Goal: Task Accomplishment & Management: Complete application form

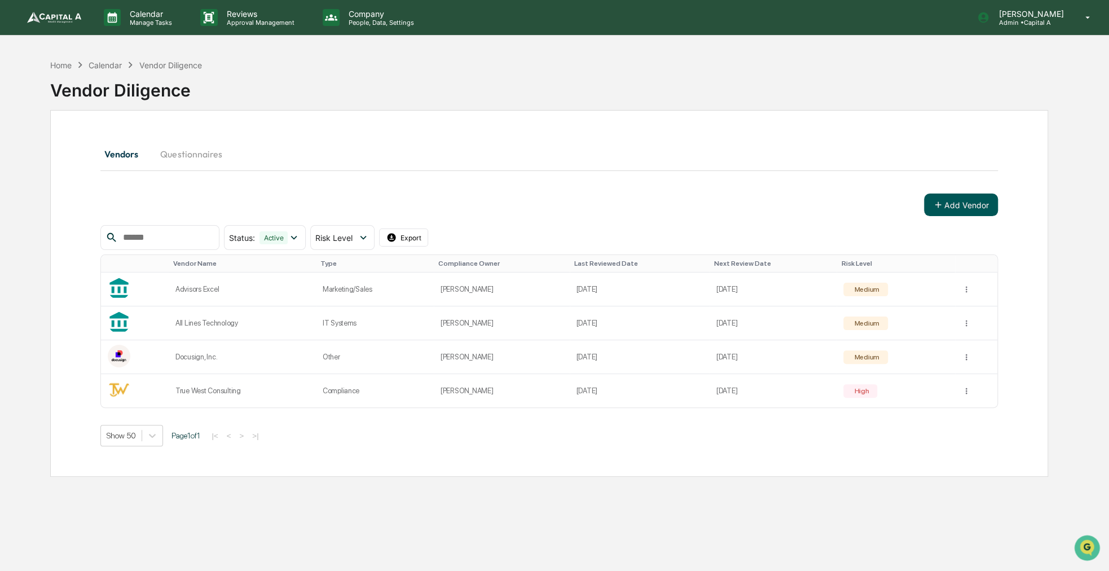
click at [952, 207] on button "Add Vendor" at bounding box center [961, 204] width 74 height 23
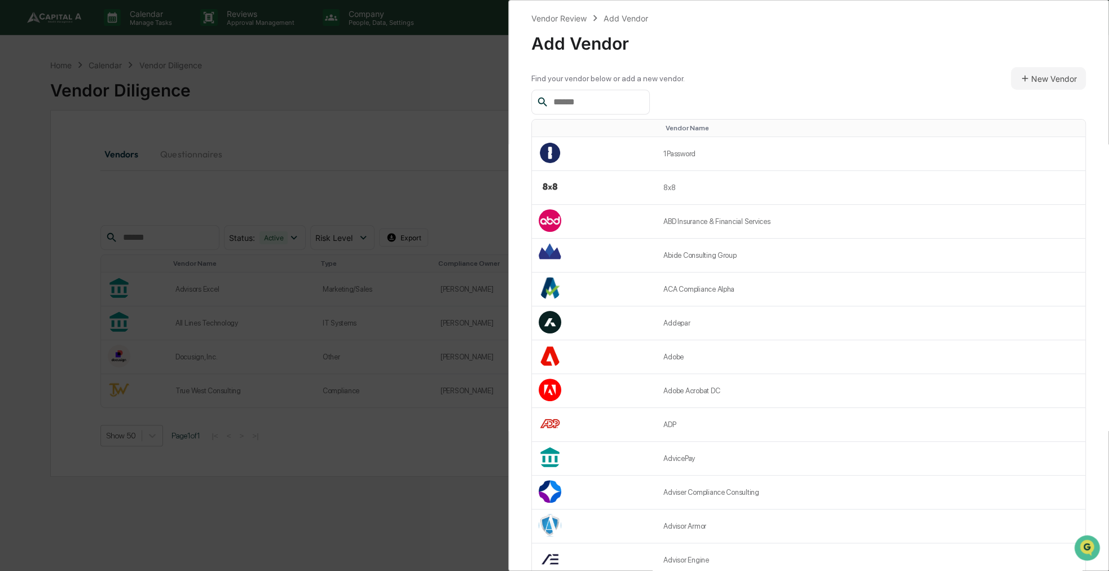
click at [588, 106] on input "text" at bounding box center [597, 102] width 96 height 15
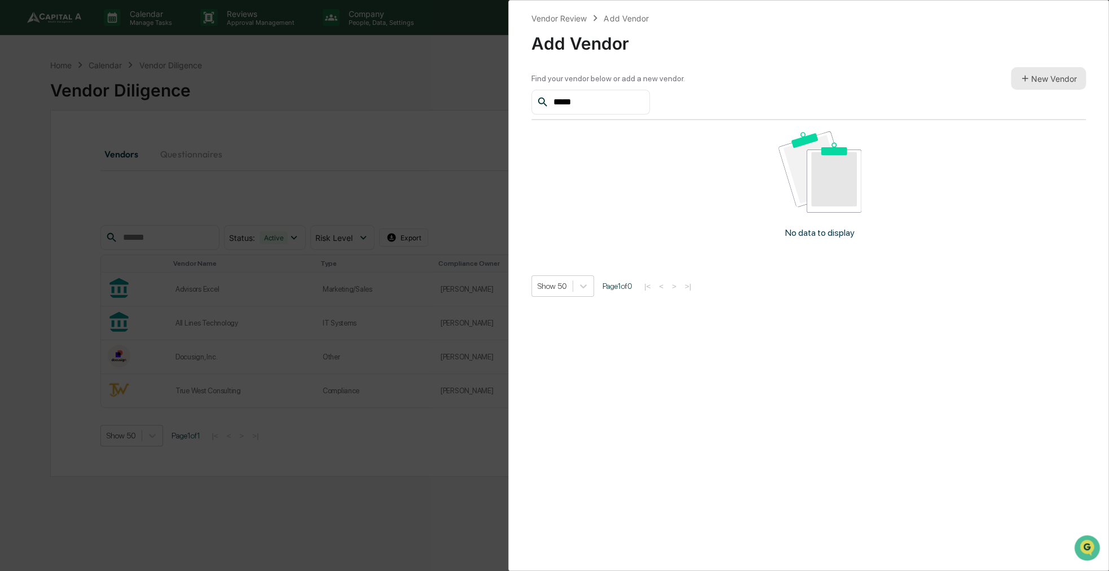
type input "*****"
click at [1054, 73] on button "New Vendor" at bounding box center [1047, 78] width 75 height 23
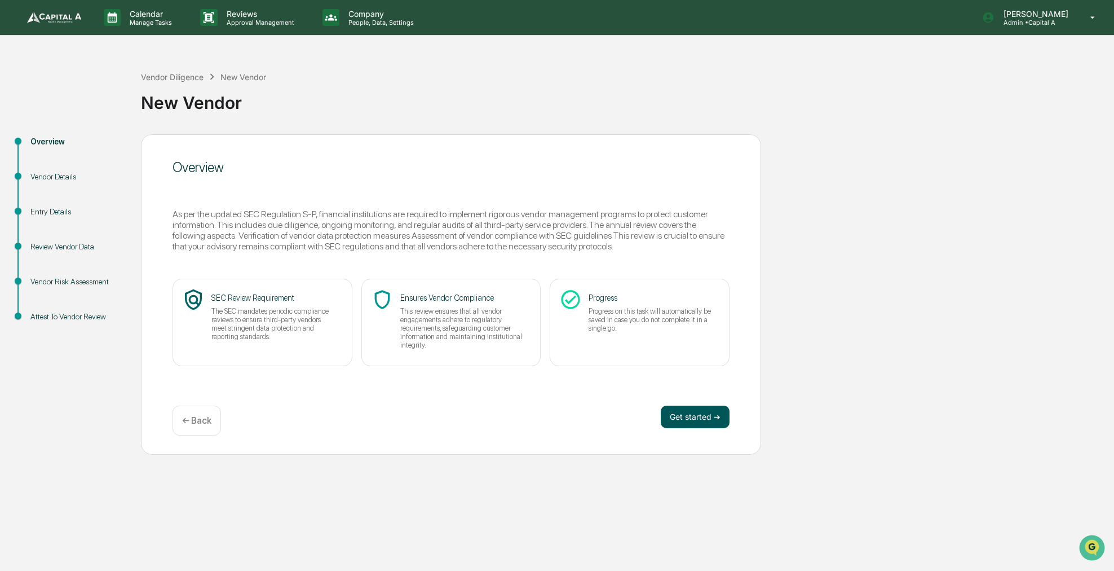
click at [696, 421] on button "Get started ➔" at bounding box center [695, 416] width 69 height 23
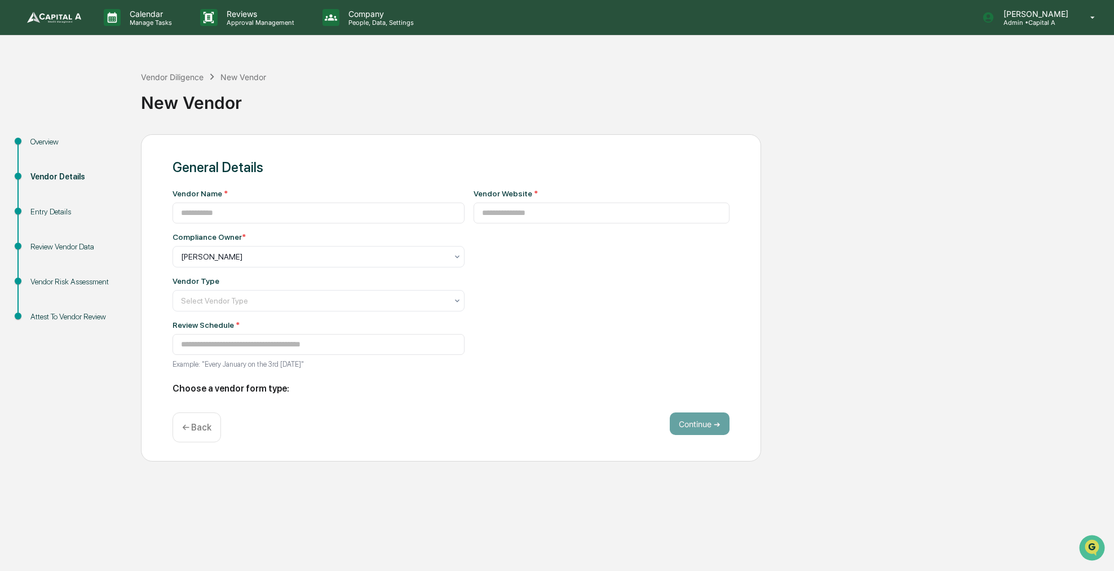
type input "**********"
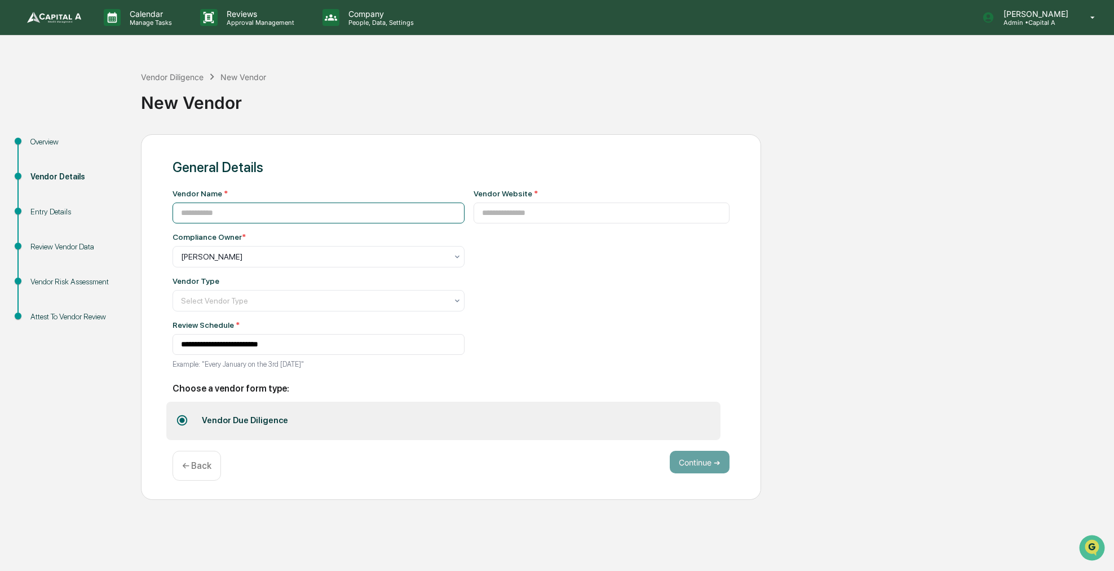
click at [345, 206] on input at bounding box center [319, 212] width 292 height 21
type input "*******"
click at [497, 214] on input at bounding box center [602, 212] width 257 height 21
paste input "**********"
type input "**********"
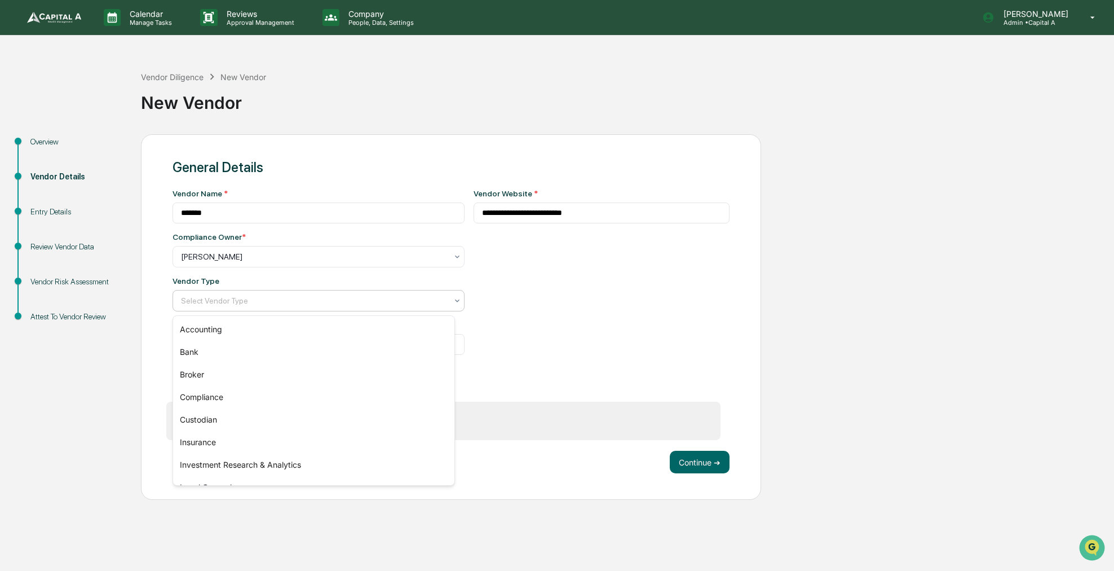
click at [292, 306] on div at bounding box center [314, 300] width 266 height 11
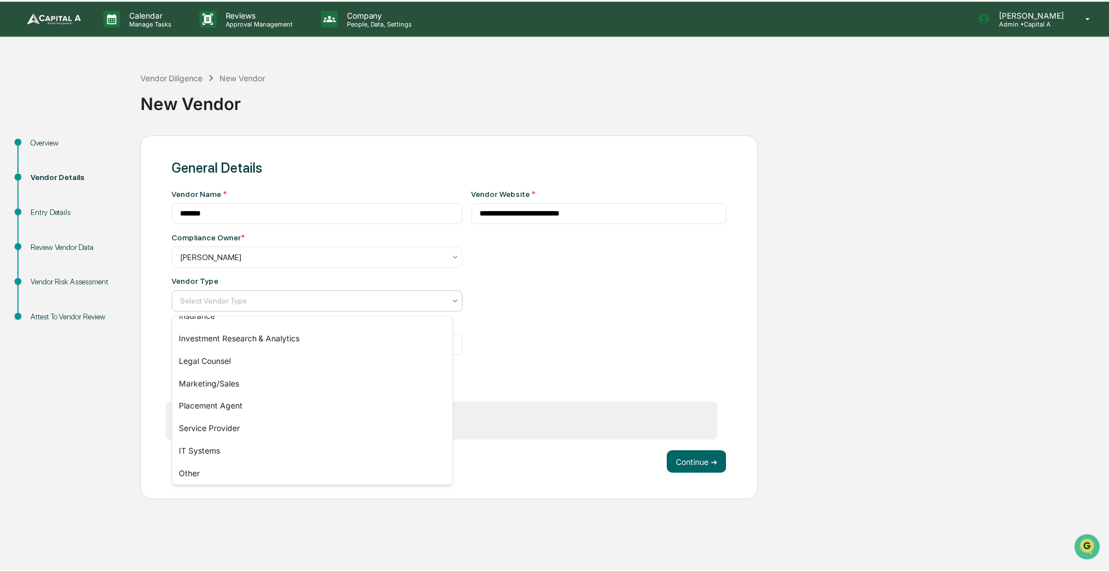
scroll to position [129, 0]
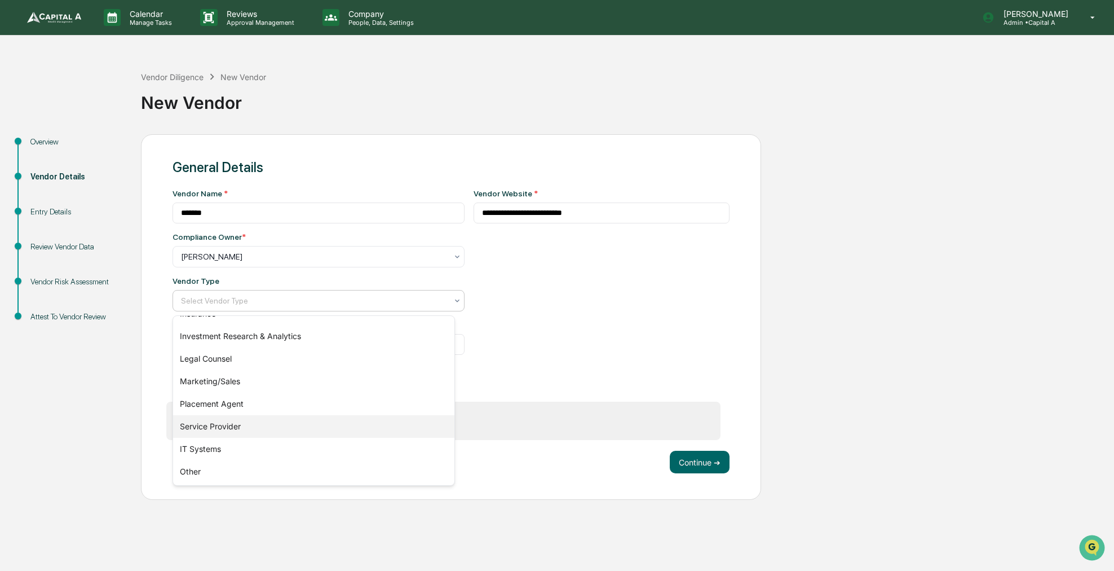
click at [232, 430] on div "Service Provider" at bounding box center [313, 426] width 281 height 23
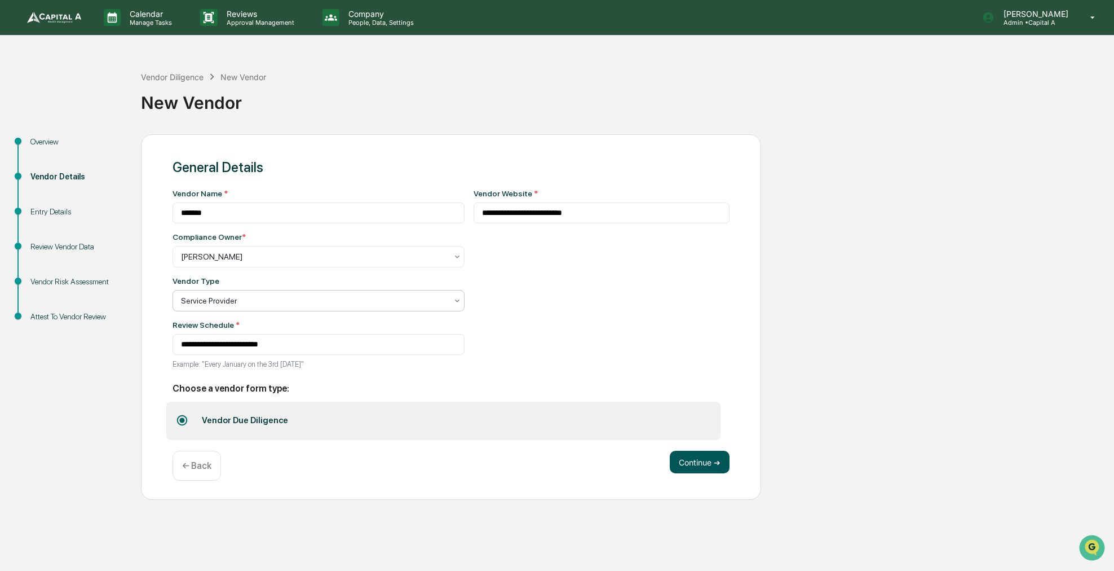
click at [715, 468] on button "Continue ➔" at bounding box center [700, 462] width 60 height 23
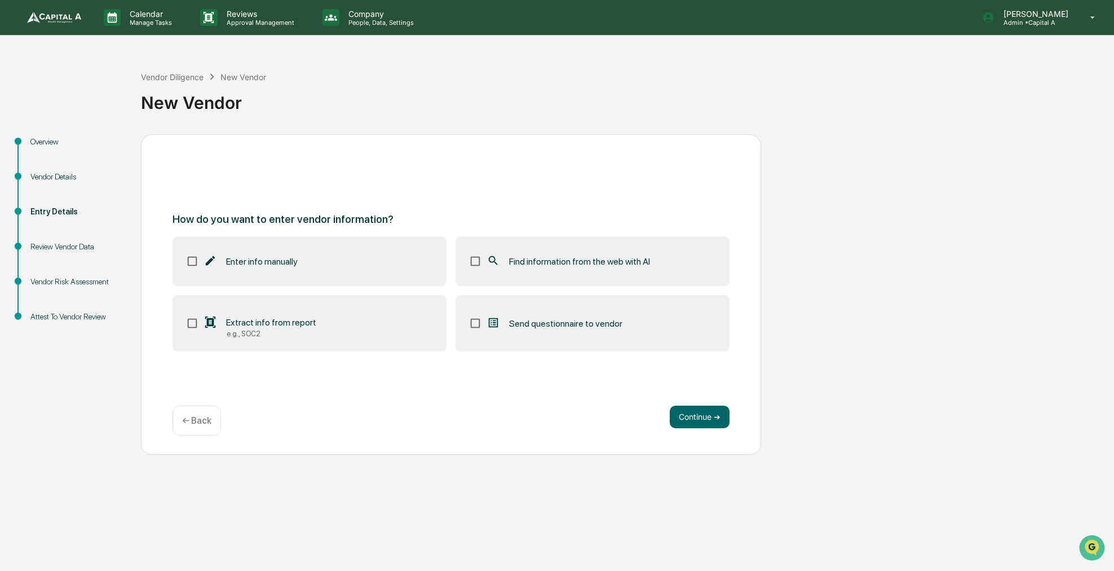
click at [632, 275] on label "Find information from the web with AI" at bounding box center [593, 261] width 274 height 50
click at [686, 412] on button "Continue ➔" at bounding box center [700, 416] width 60 height 23
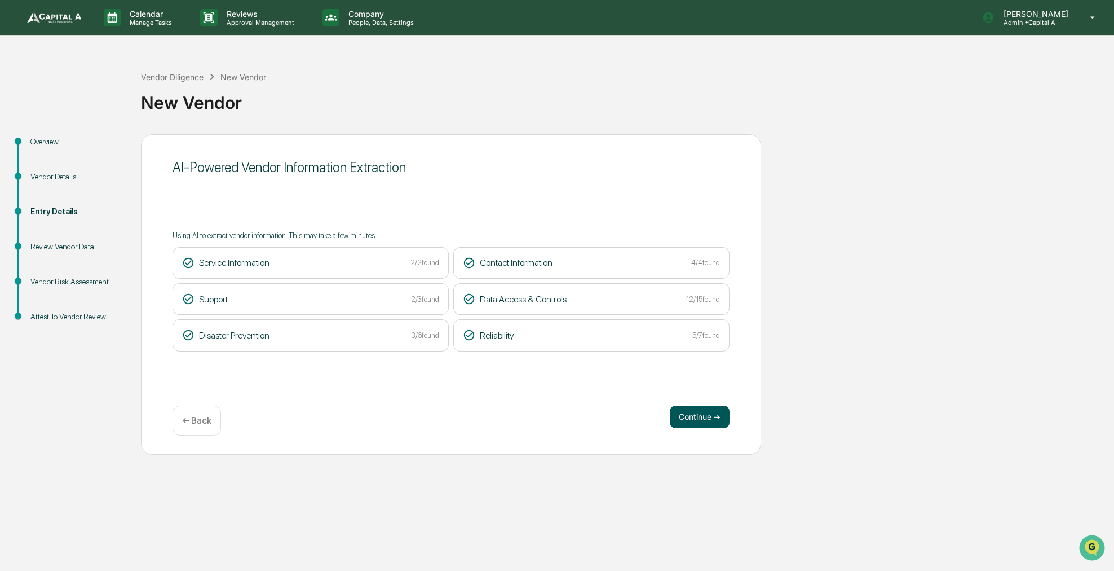
click at [696, 412] on button "Continue ➔" at bounding box center [700, 416] width 60 height 23
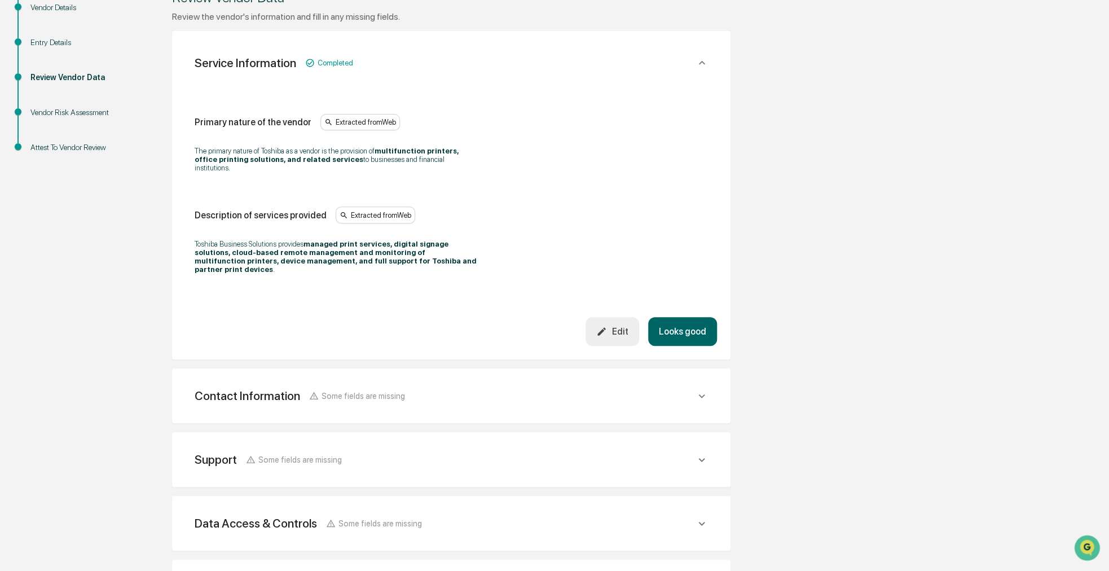
click at [692, 326] on button "Looks good" at bounding box center [682, 331] width 69 height 29
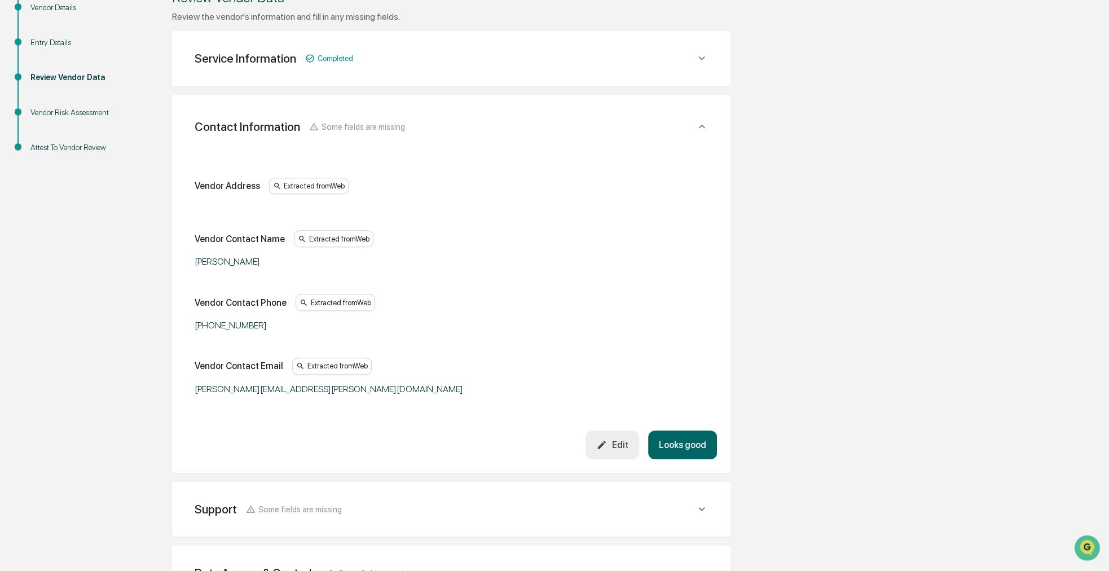
scroll to position [200, 0]
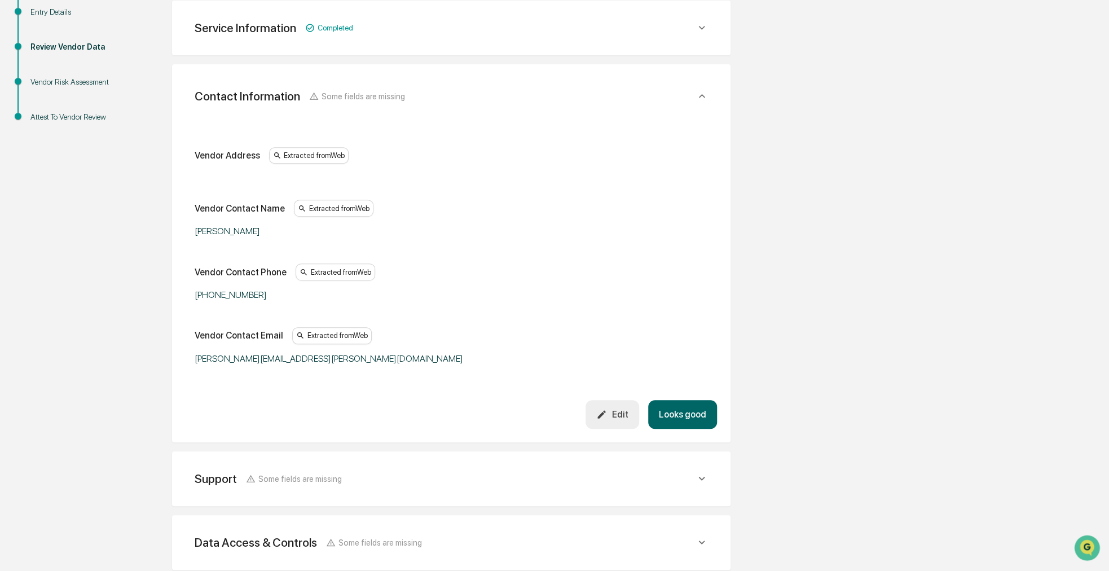
click at [611, 424] on button "Edit" at bounding box center [612, 414] width 54 height 29
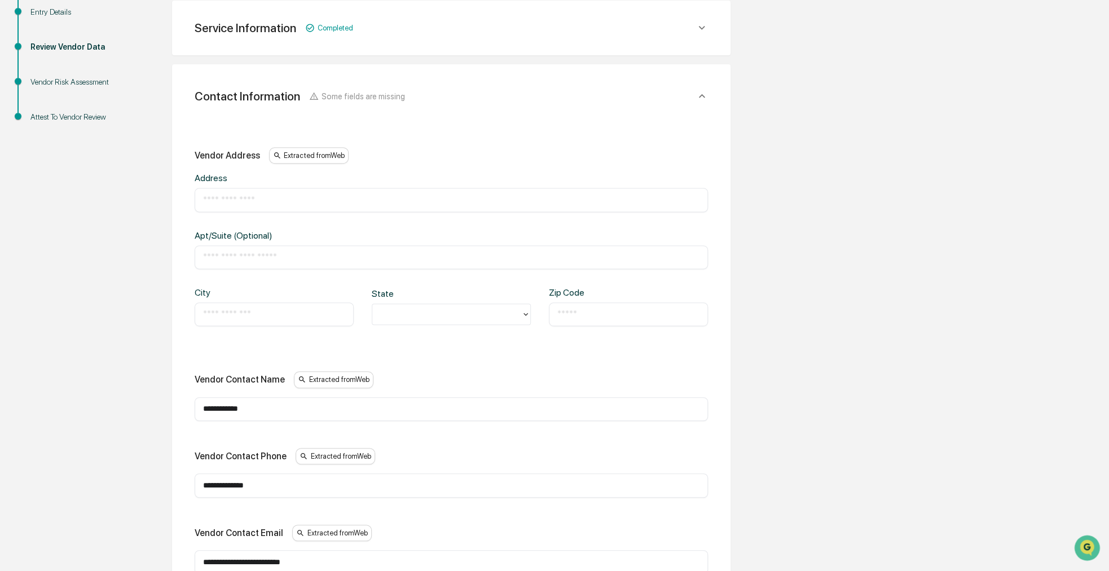
click at [270, 201] on input "text" at bounding box center [451, 199] width 496 height 11
paste input "**********"
type input "**********"
type input "**"
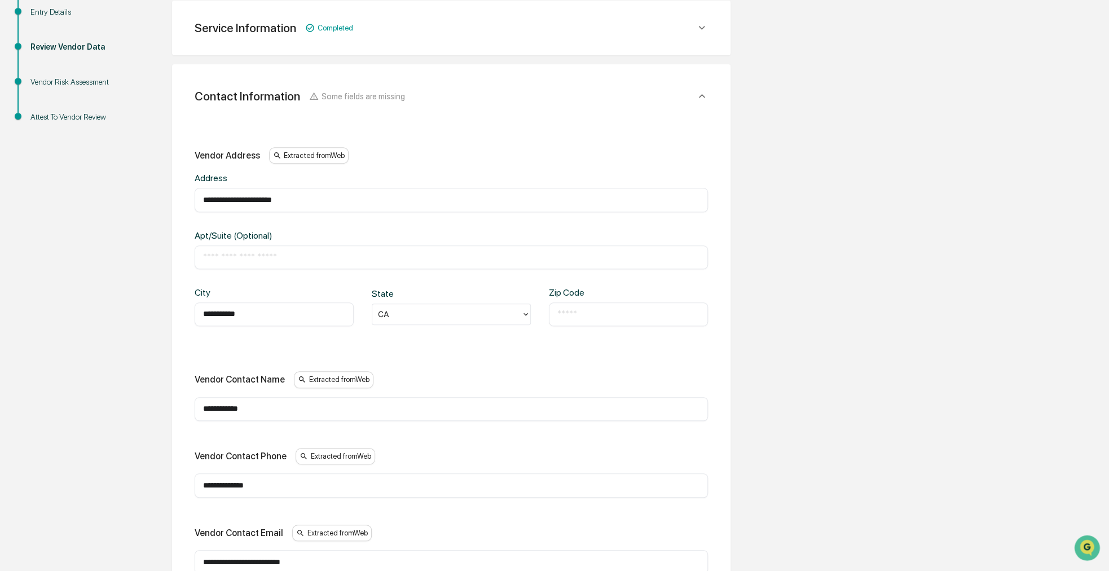
click at [579, 318] on input "text" at bounding box center [628, 313] width 142 height 11
paste input "*****"
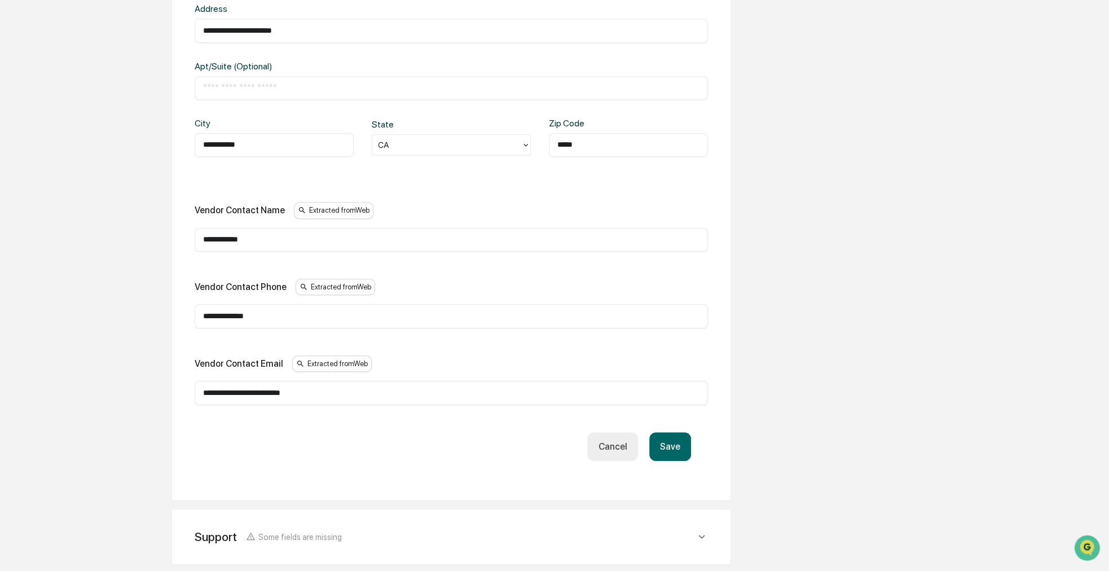
type input "*****"
click at [667, 440] on button "Save" at bounding box center [670, 446] width 42 height 29
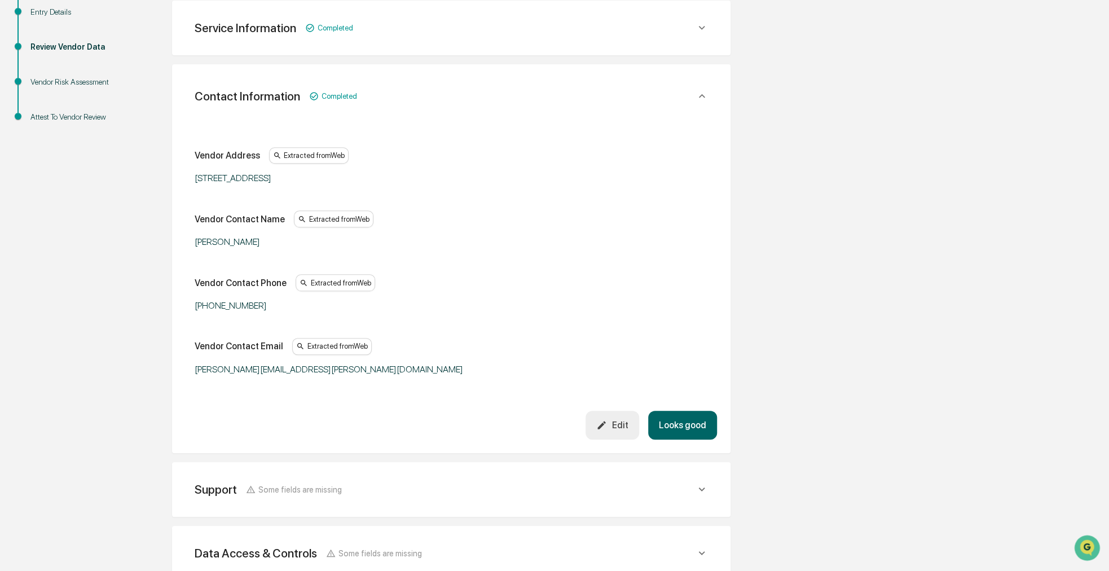
click at [693, 413] on button "Looks good" at bounding box center [682, 425] width 69 height 29
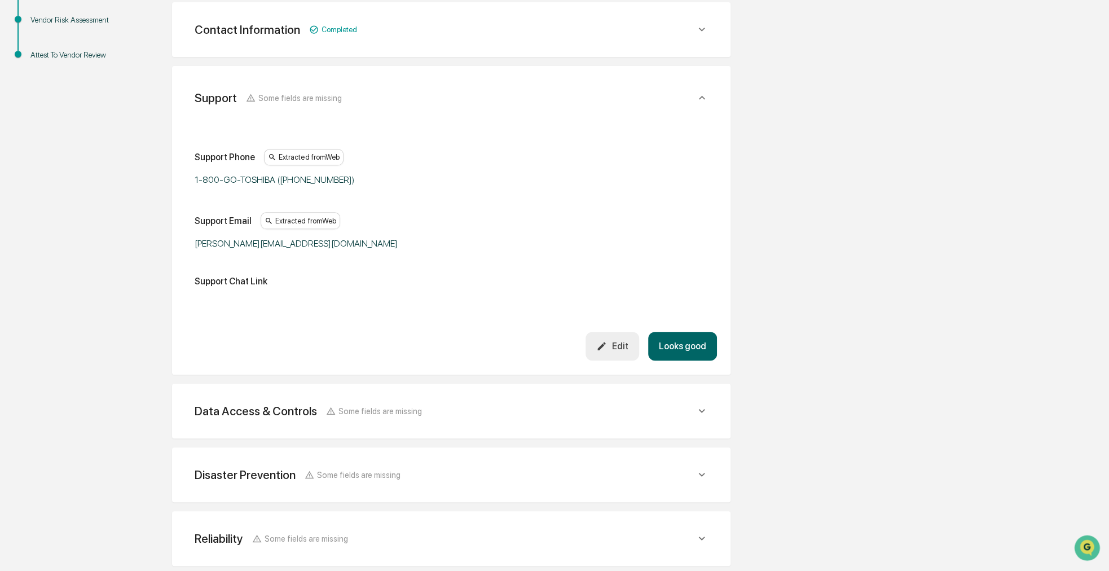
scroll to position [263, 0]
click at [663, 351] on button "Looks good" at bounding box center [682, 344] width 69 height 29
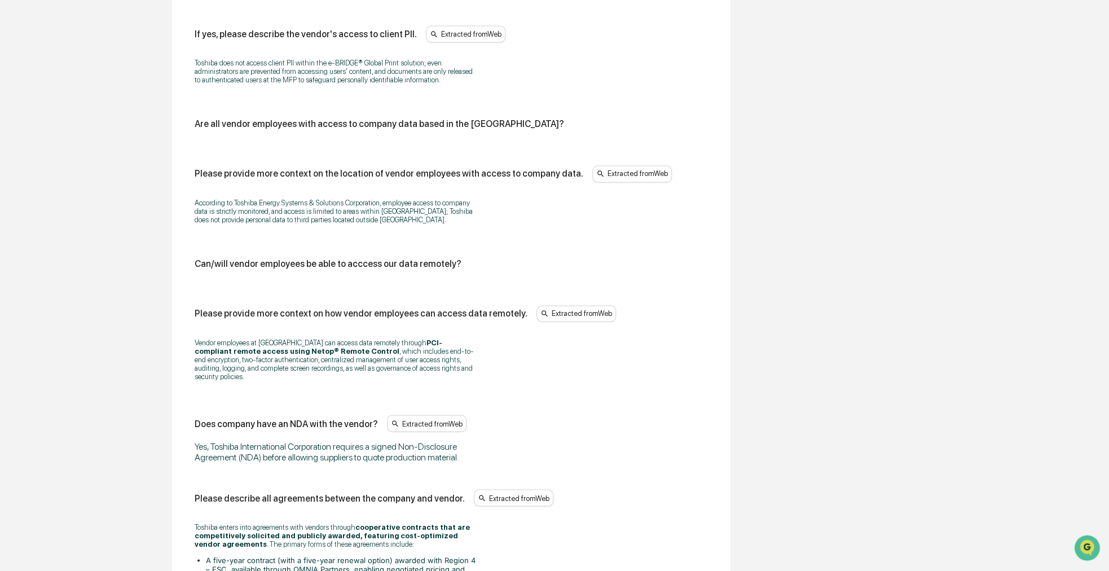
scroll to position [1048, 0]
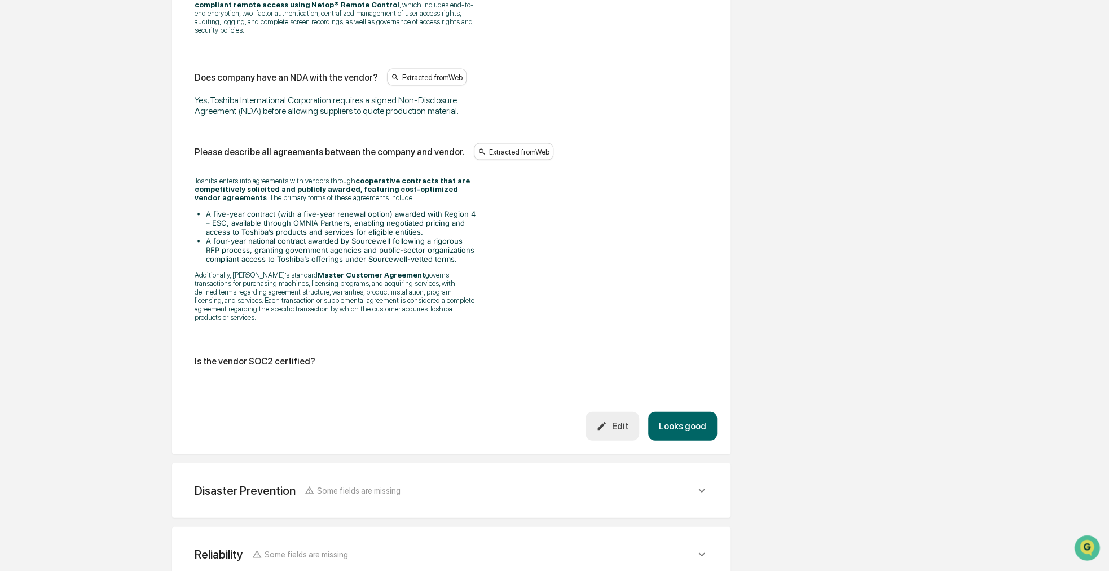
click at [670, 412] on button "Looks good" at bounding box center [682, 426] width 69 height 29
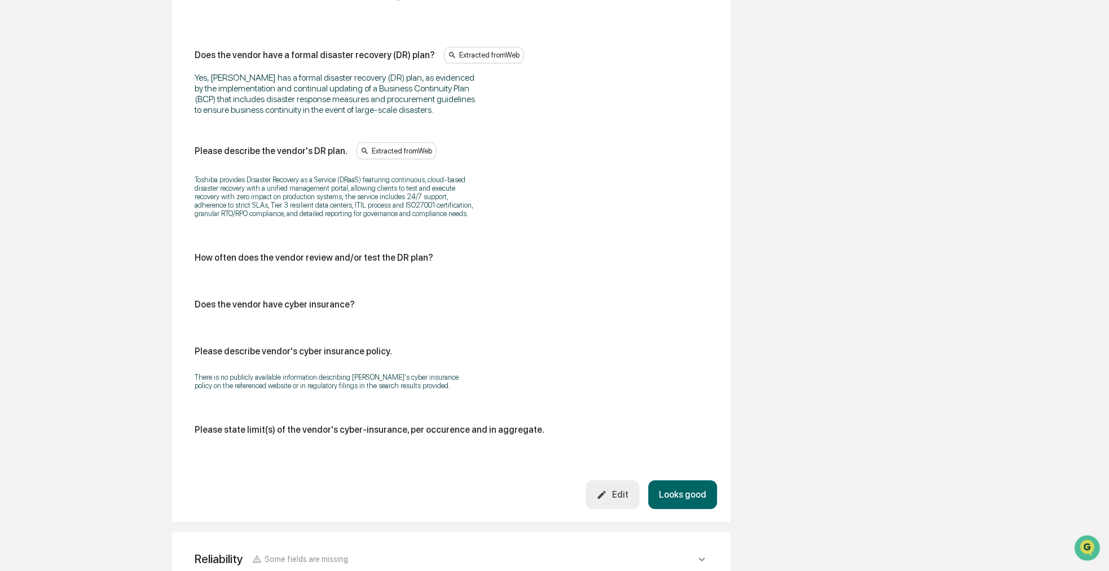
scroll to position [503, 0]
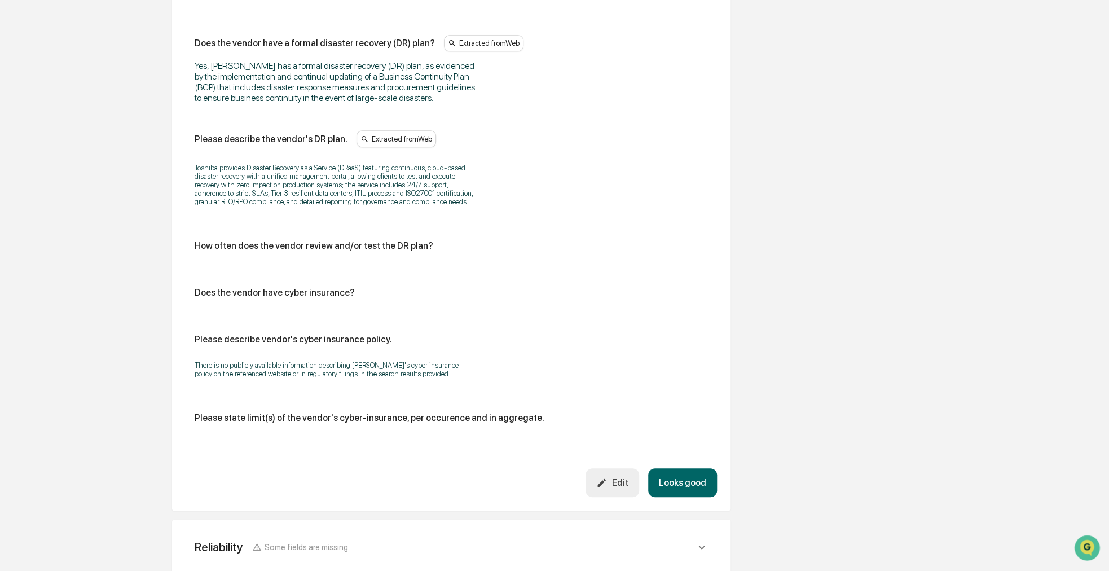
click at [686, 484] on button "Looks good" at bounding box center [682, 482] width 69 height 29
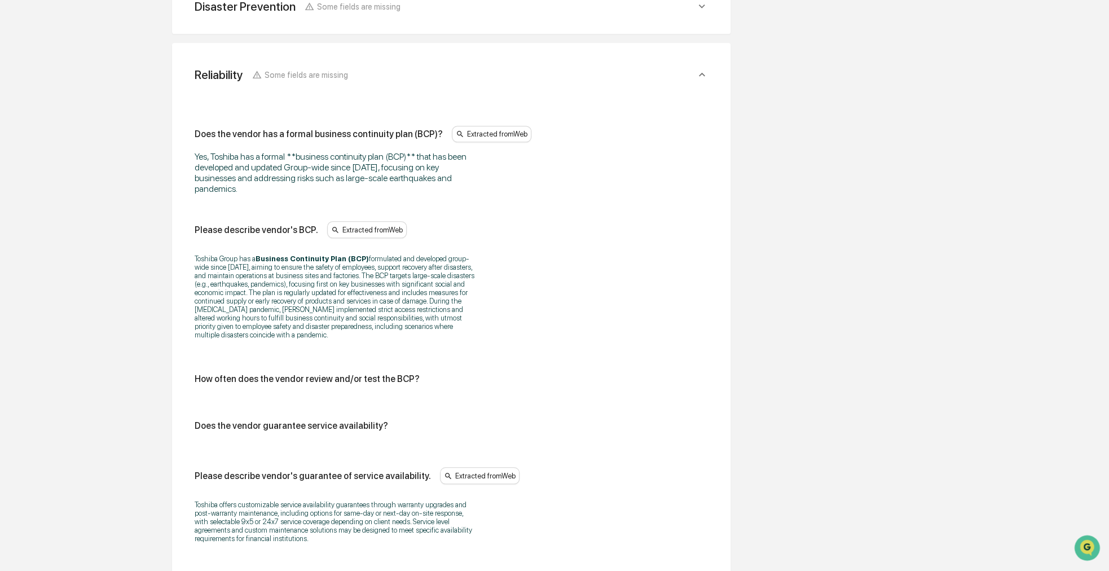
scroll to position [454, 0]
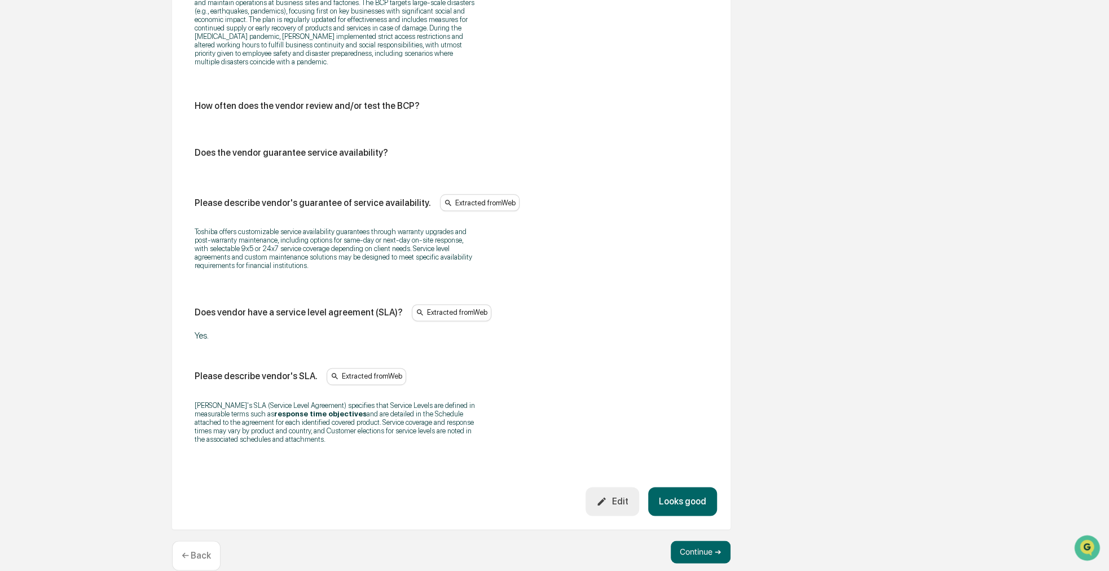
click at [683, 491] on button "Looks good" at bounding box center [682, 501] width 69 height 29
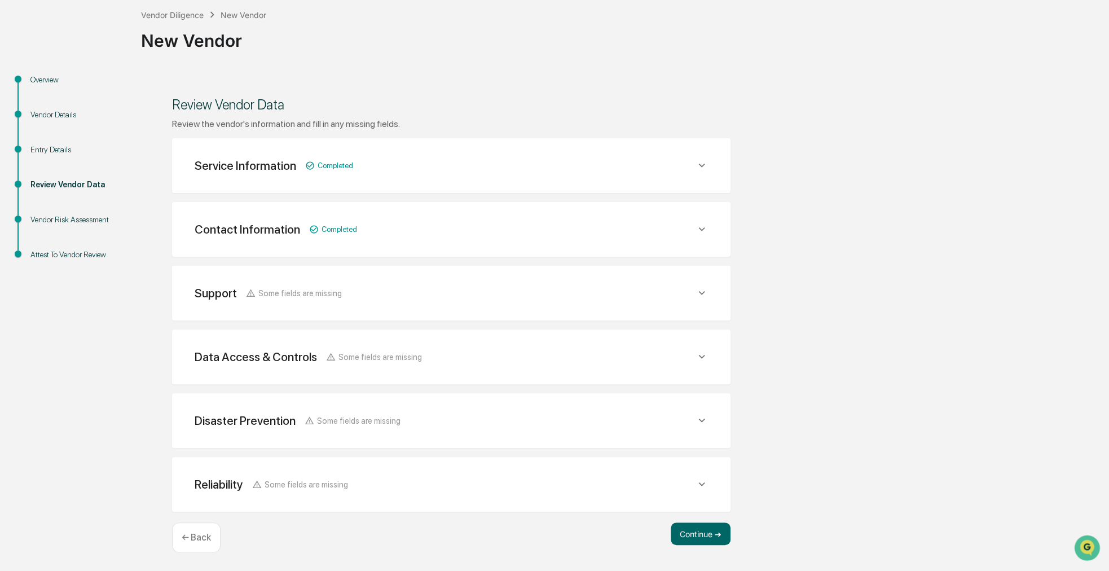
scroll to position [61, 0]
click at [699, 526] on button "Continue ➔" at bounding box center [700, 534] width 60 height 23
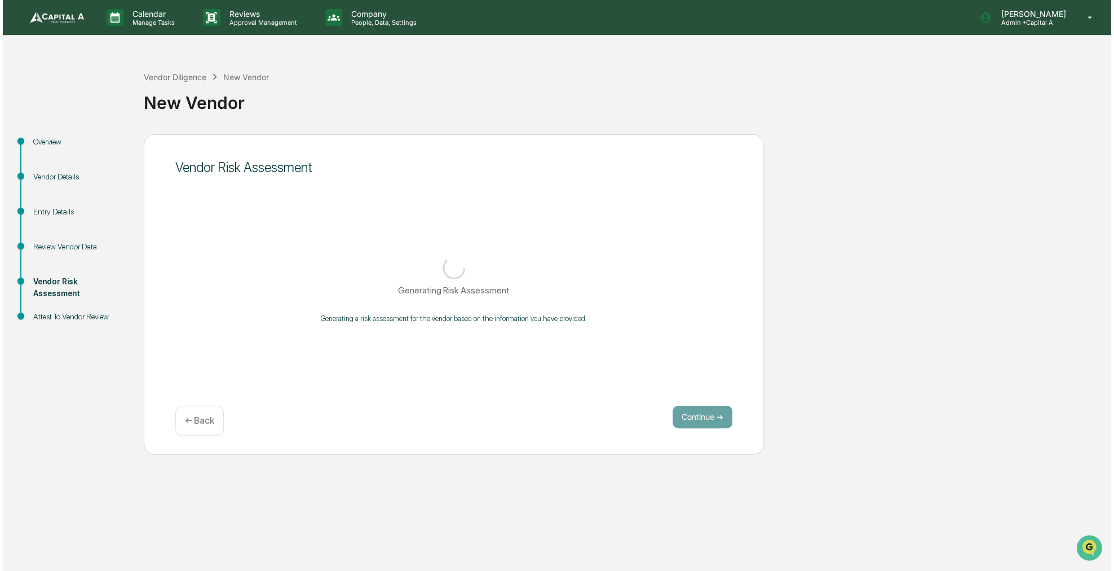
scroll to position [0, 0]
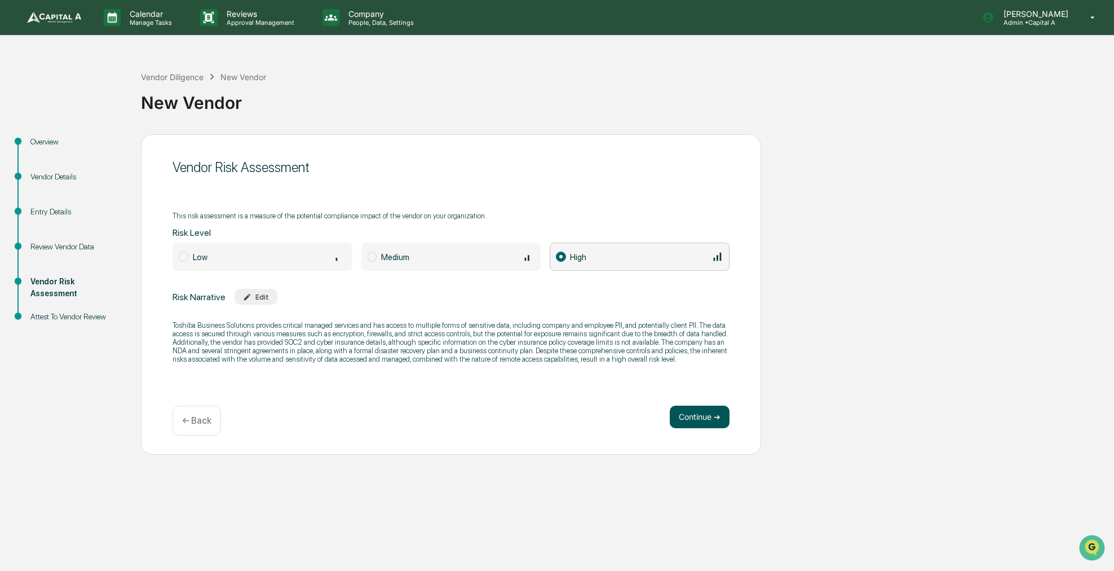
click at [685, 409] on button "Continue ➔" at bounding box center [700, 416] width 60 height 23
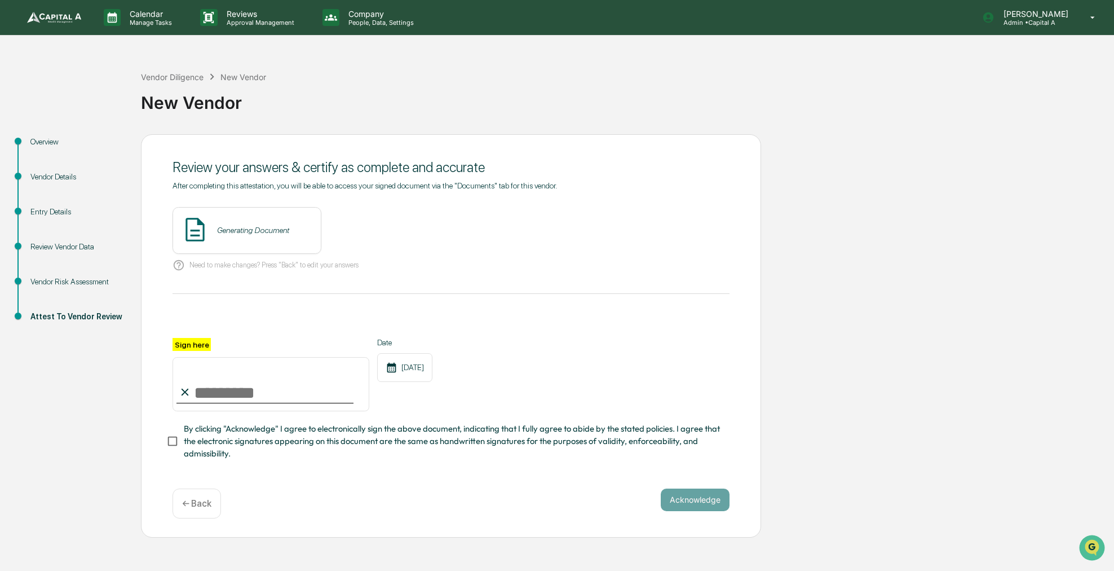
click at [230, 400] on input "Sign here" at bounding box center [271, 384] width 197 height 54
type input "**********"
click at [232, 437] on span "By clicking "Acknowledge" I agree to electronically sign the above document, in…" at bounding box center [452, 441] width 537 height 38
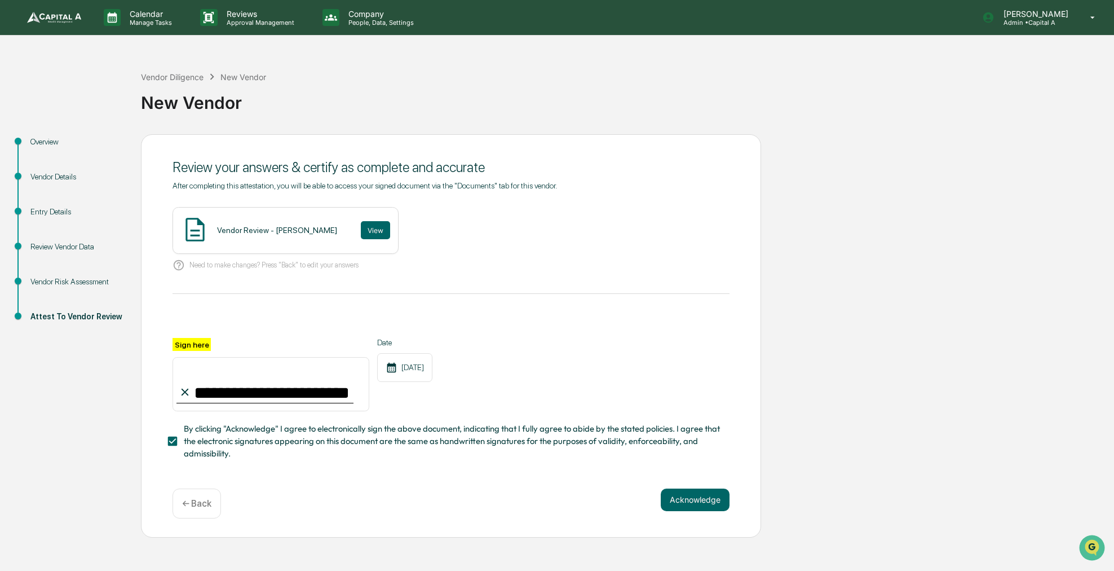
click at [67, 144] on div "Overview" at bounding box center [76, 142] width 92 height 12
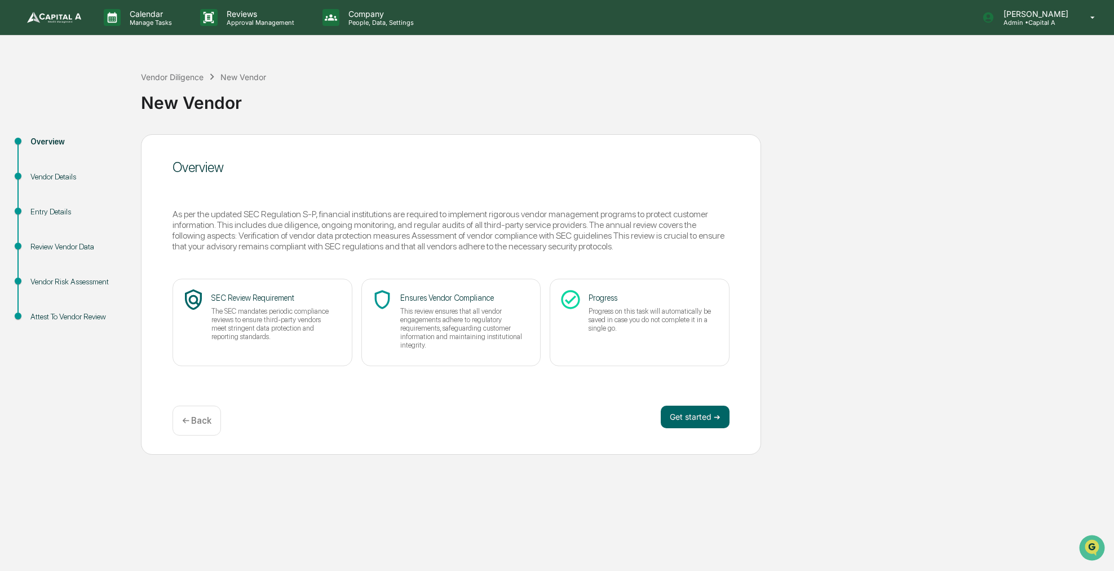
click at [65, 171] on div "Vendor Details" at bounding box center [76, 177] width 92 height 12
click at [64, 186] on div "Vendor Details" at bounding box center [76, 190] width 111 height 35
click at [695, 421] on button "Get started ➔" at bounding box center [695, 416] width 69 height 23
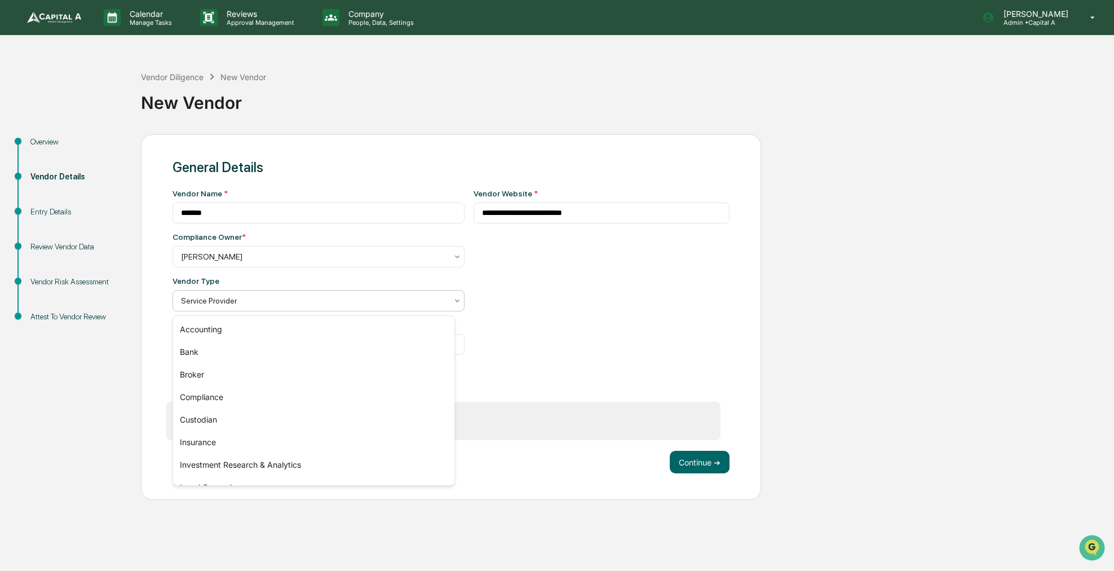
click at [240, 304] on div at bounding box center [314, 300] width 266 height 11
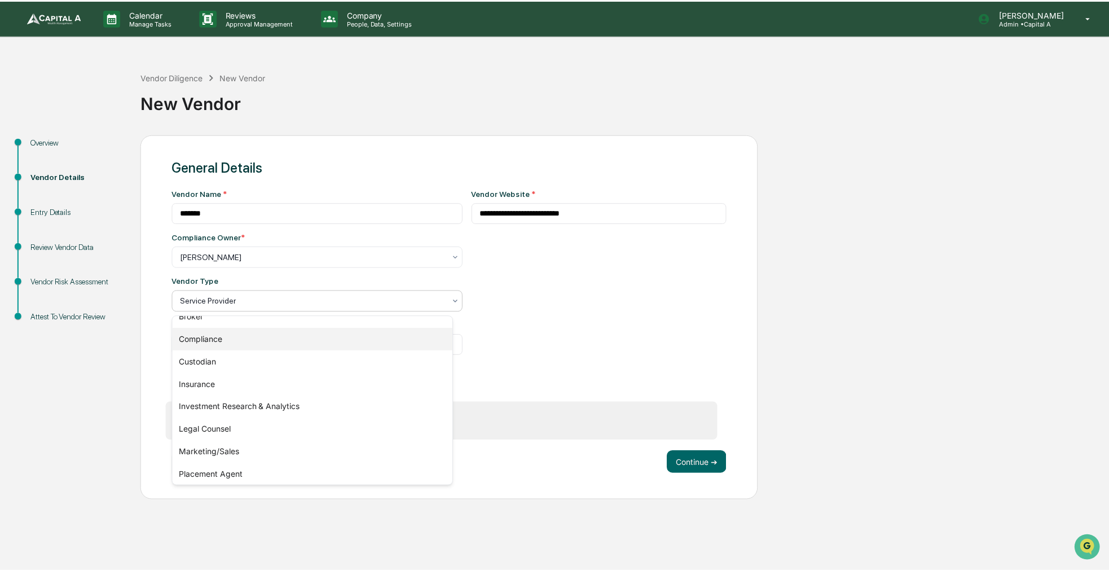
scroll to position [129, 0]
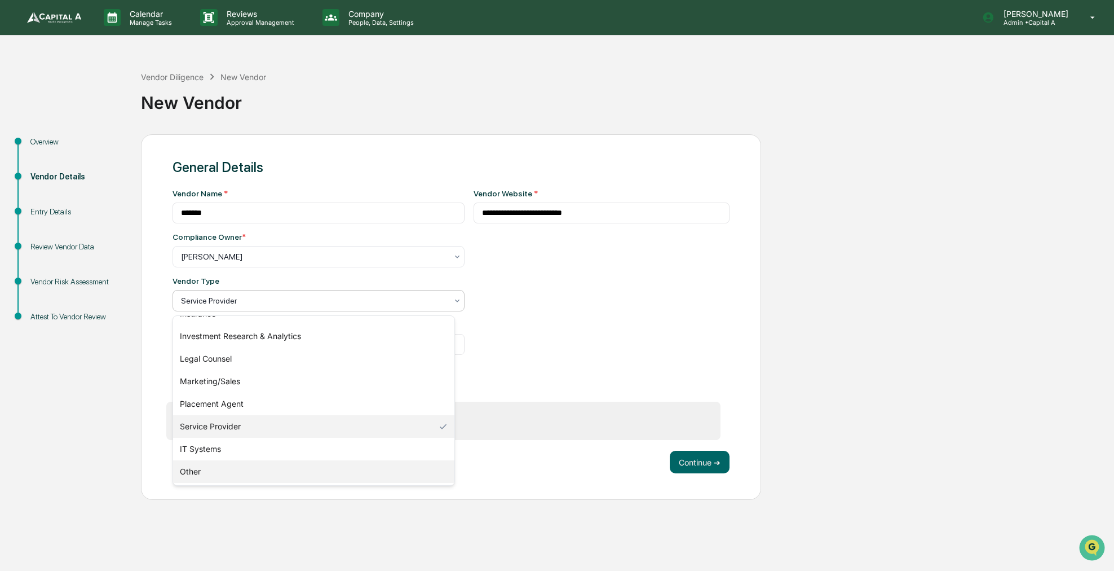
click at [223, 470] on div "Other" at bounding box center [313, 471] width 281 height 23
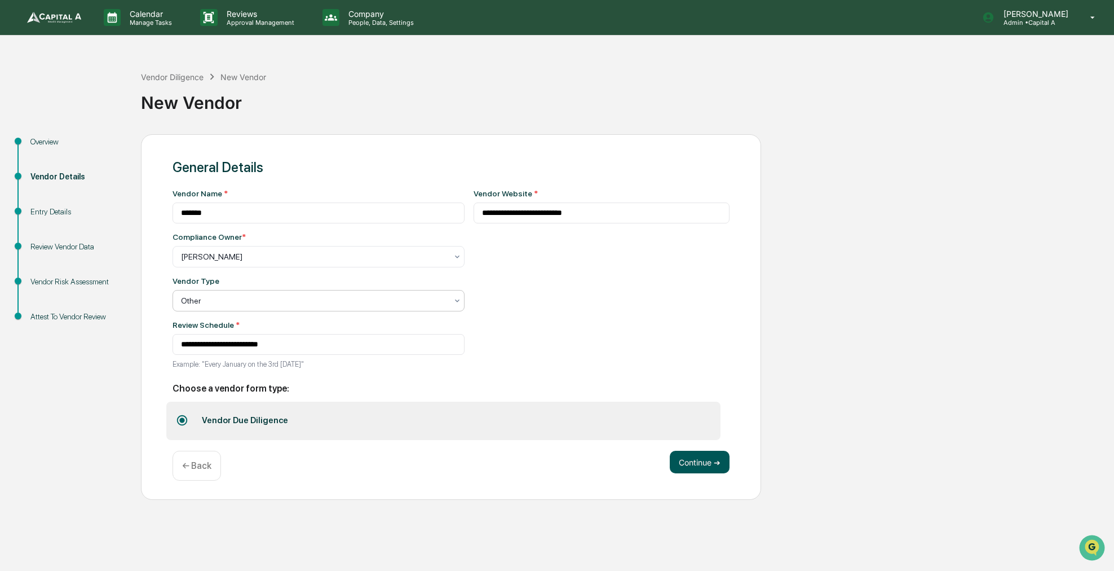
click at [679, 470] on button "Continue ➔" at bounding box center [700, 462] width 60 height 23
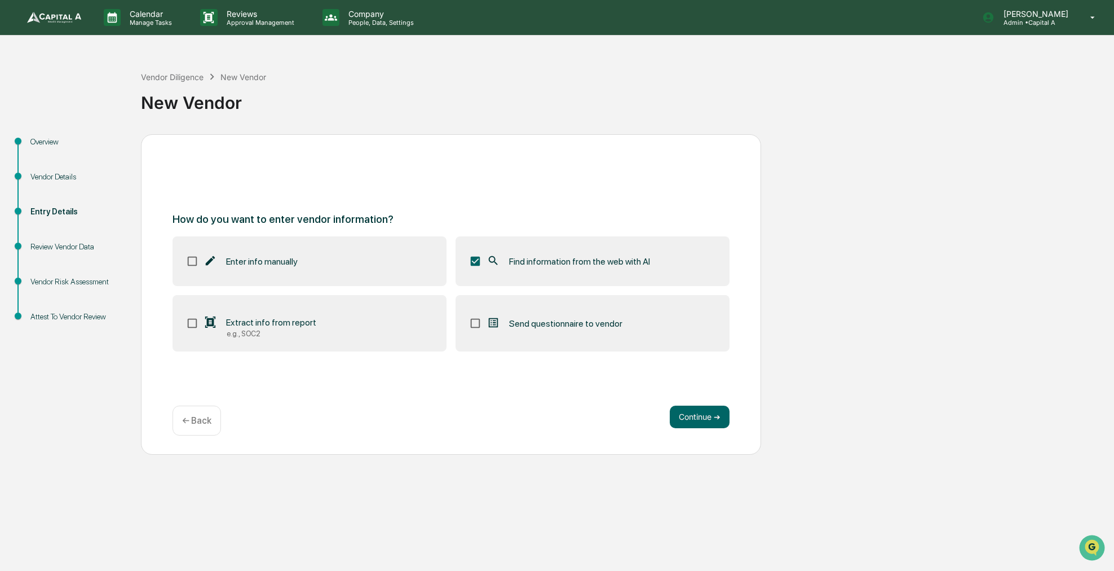
click at [97, 313] on div "Attest To Vendor Review" at bounding box center [76, 317] width 92 height 12
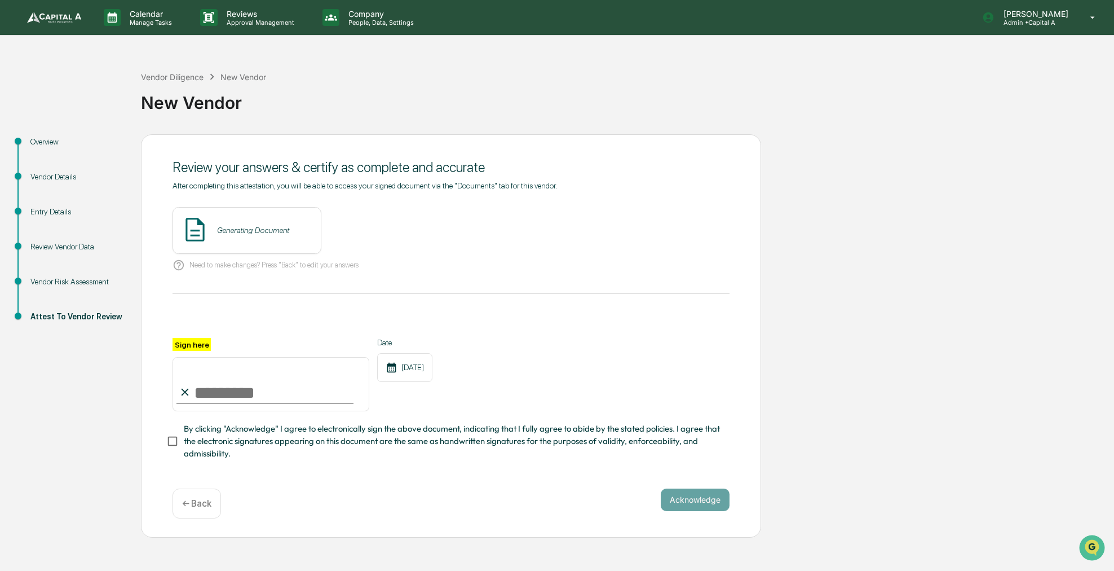
click at [100, 285] on div "Vendor Risk Assessment" at bounding box center [76, 282] width 92 height 12
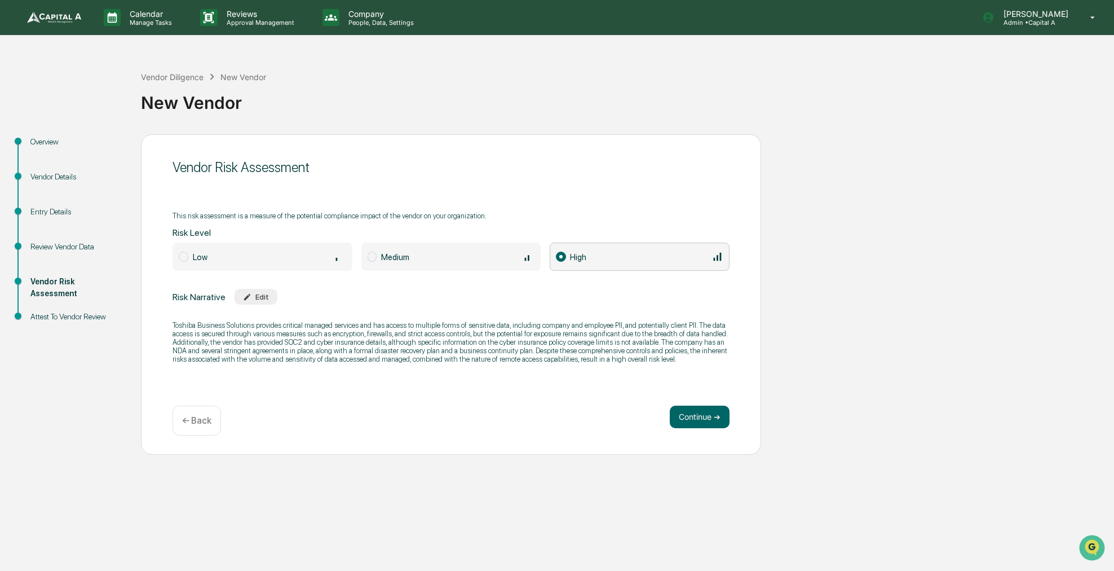
click at [69, 250] on div "Review Vendor Data" at bounding box center [76, 247] width 92 height 12
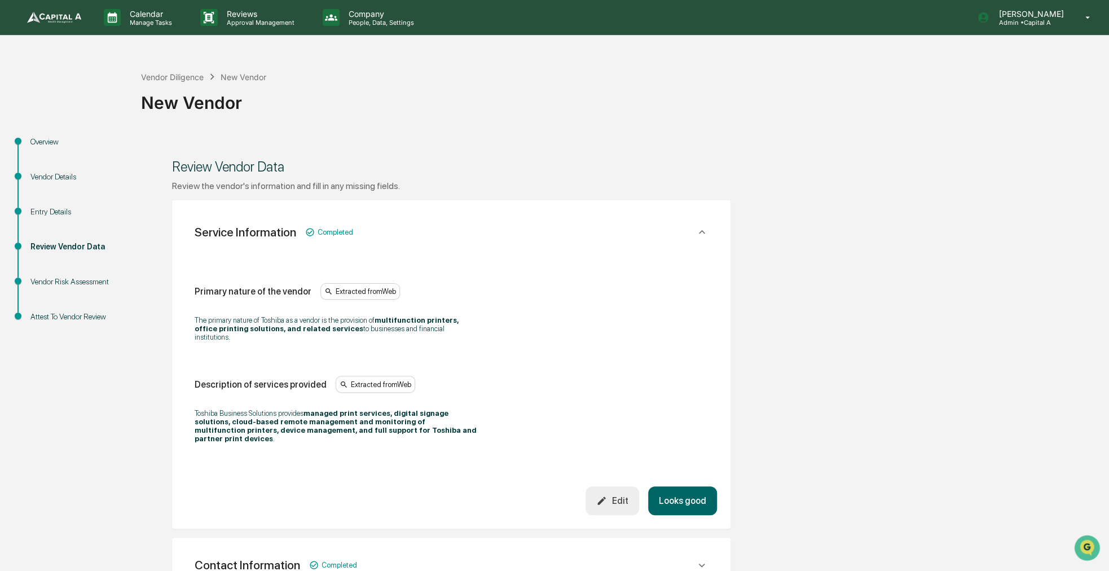
click at [689, 486] on button "Looks good" at bounding box center [682, 500] width 69 height 29
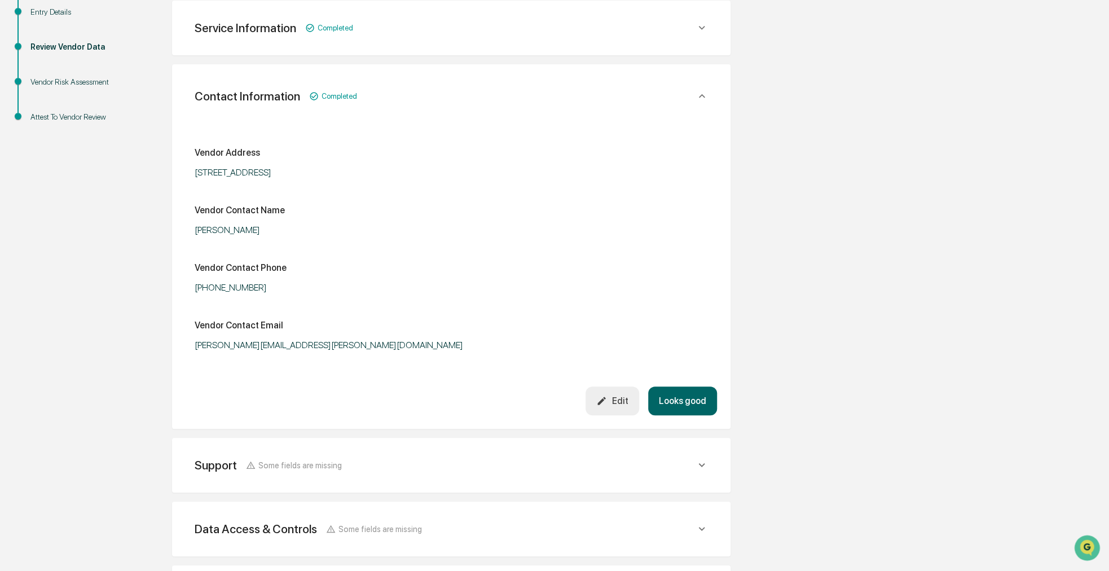
click at [685, 406] on button "Looks good" at bounding box center [682, 400] width 69 height 29
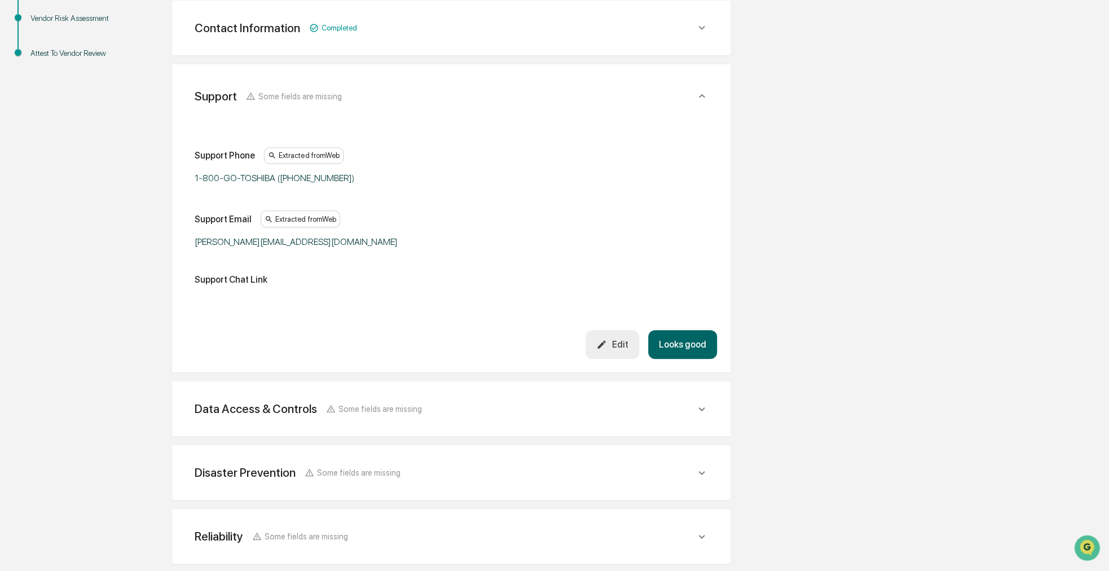
click at [679, 348] on button "Looks good" at bounding box center [682, 344] width 69 height 29
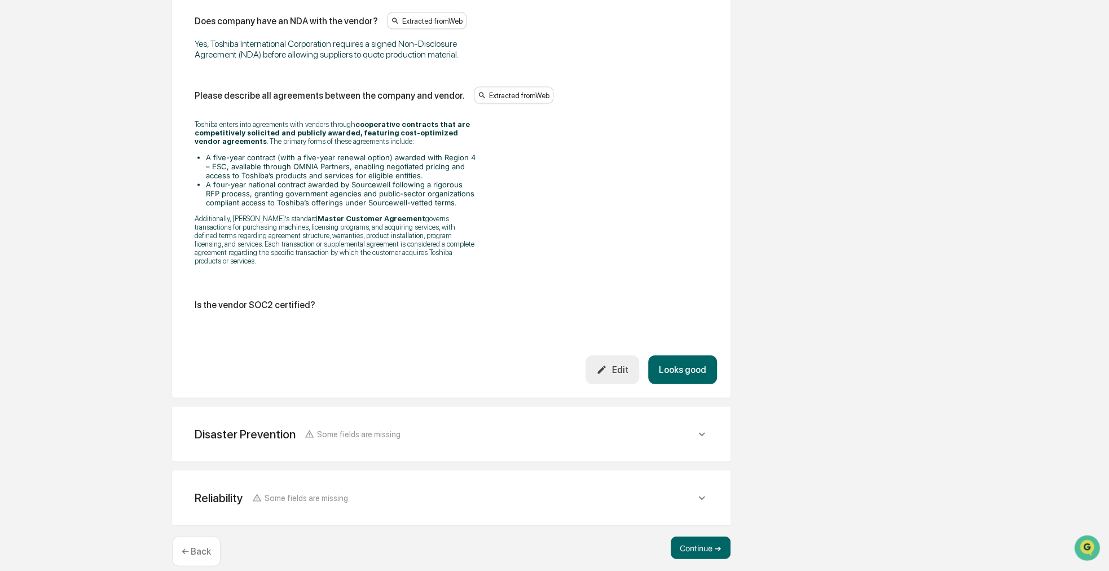
click at [686, 355] on button "Looks good" at bounding box center [682, 369] width 69 height 29
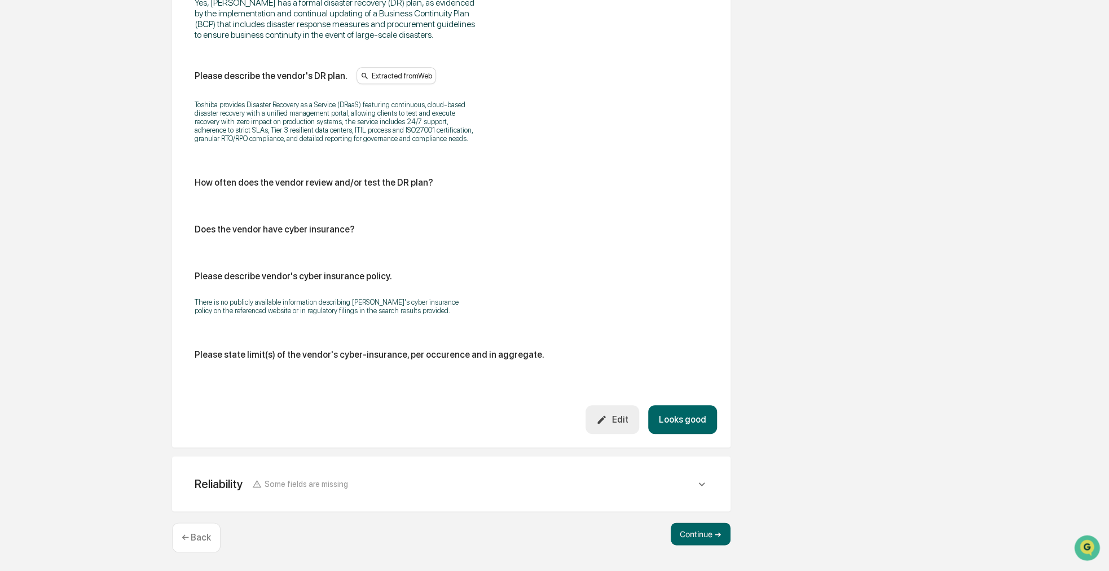
click at [694, 426] on button "Looks good" at bounding box center [682, 419] width 69 height 29
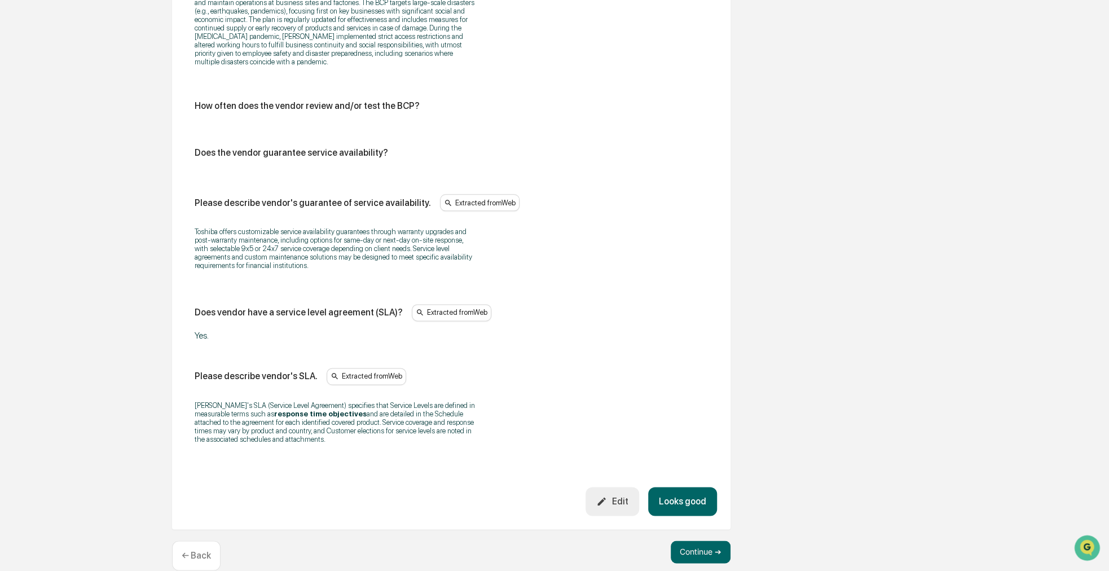
click at [691, 487] on button "Looks good" at bounding box center [682, 501] width 69 height 29
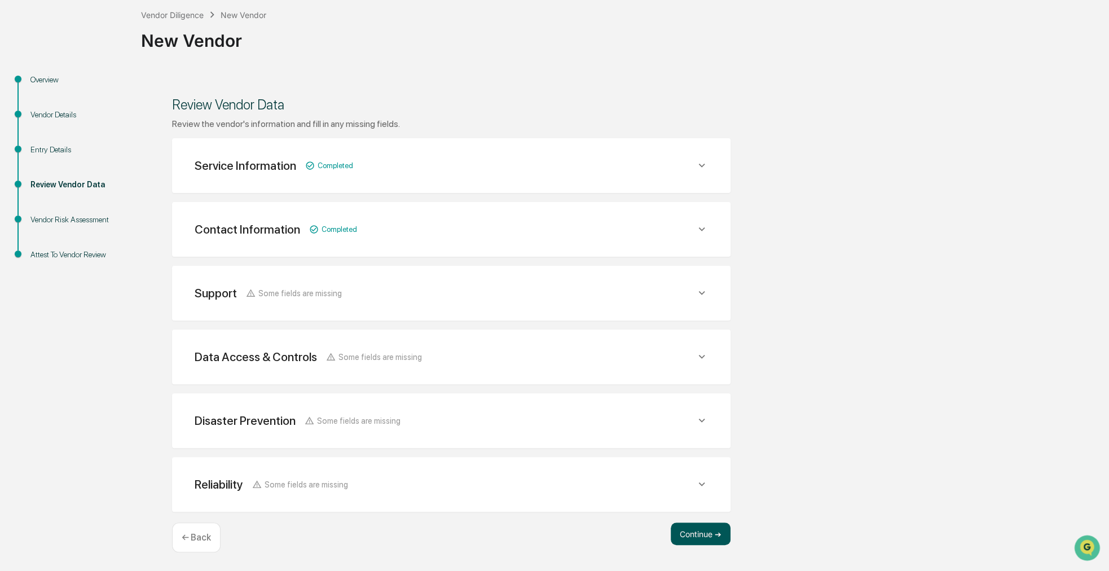
scroll to position [61, 0]
click at [692, 527] on button "Continue ➔" at bounding box center [700, 534] width 60 height 23
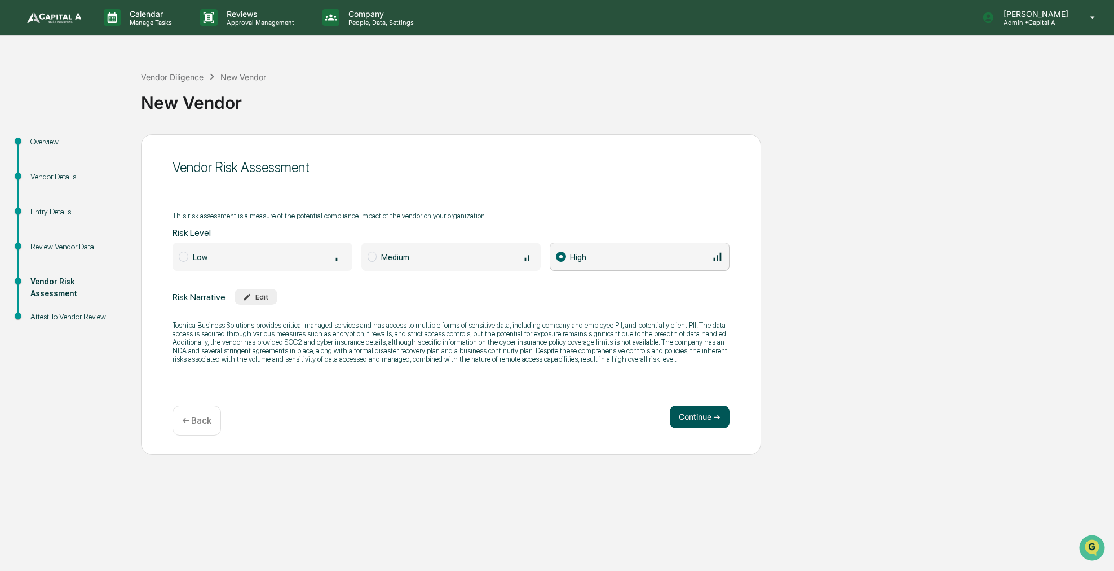
click at [678, 416] on button "Continue ➔" at bounding box center [700, 416] width 60 height 23
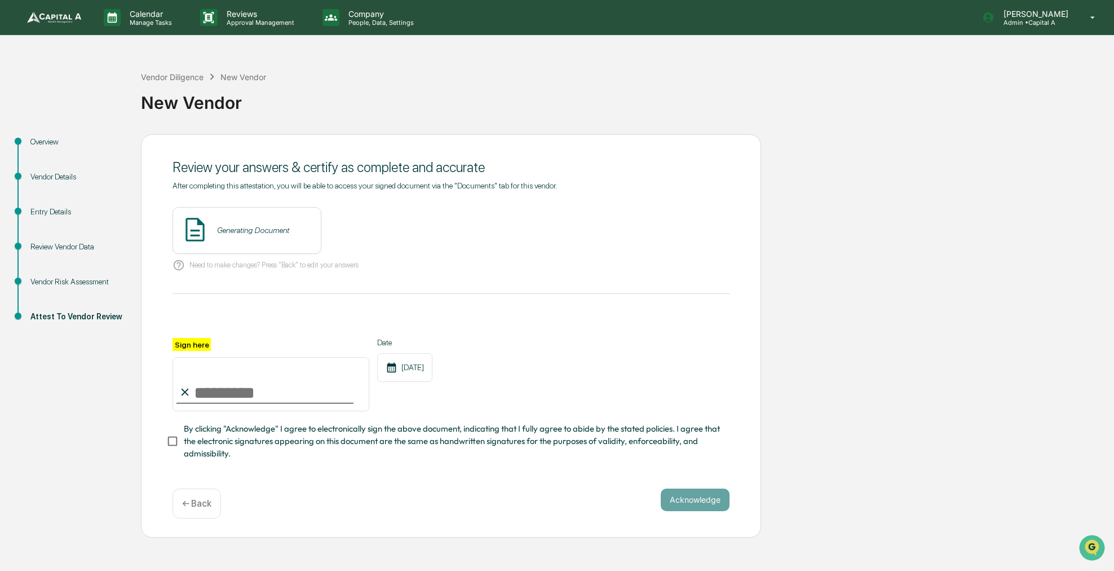
click at [221, 396] on input "Sign here" at bounding box center [271, 384] width 197 height 54
type input "**********"
click at [238, 440] on span "By clicking "Acknowledge" I agree to electronically sign the above document, in…" at bounding box center [452, 441] width 537 height 38
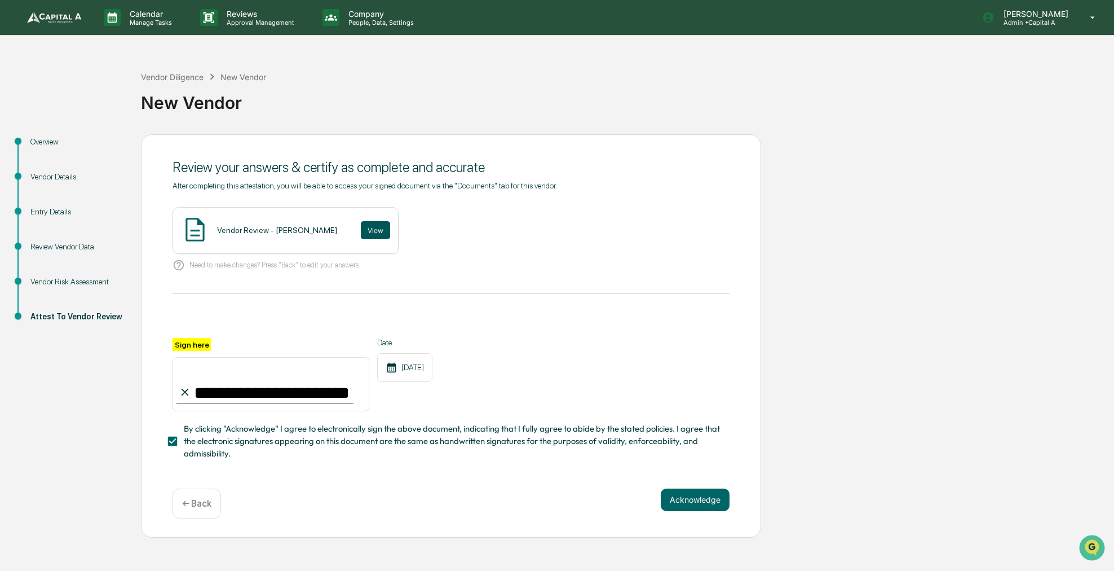
click at [361, 230] on button "View" at bounding box center [375, 230] width 29 height 18
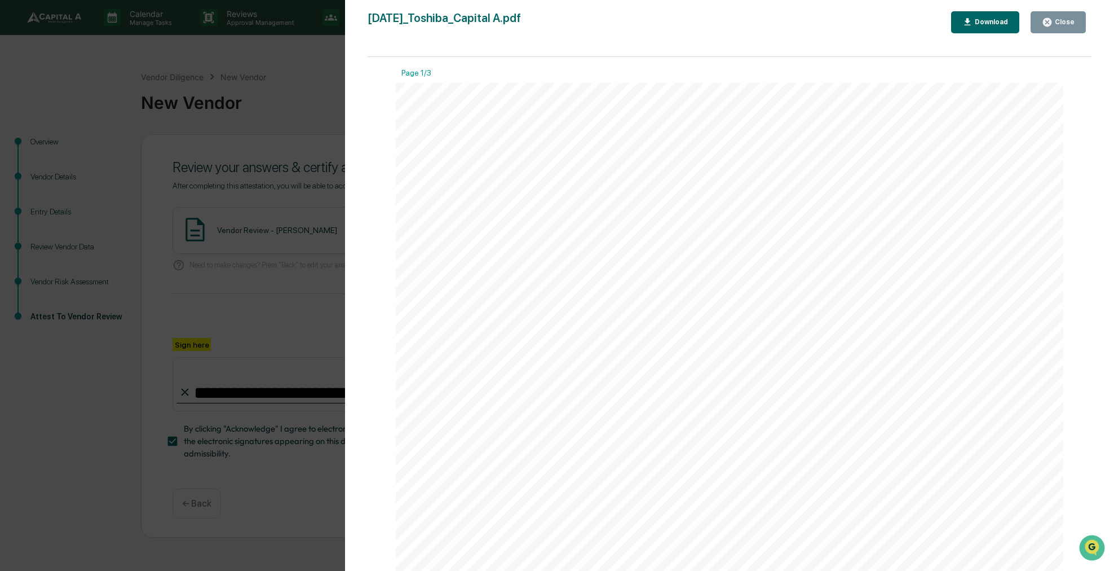
click at [1045, 24] on icon "button" at bounding box center [1047, 22] width 8 height 8
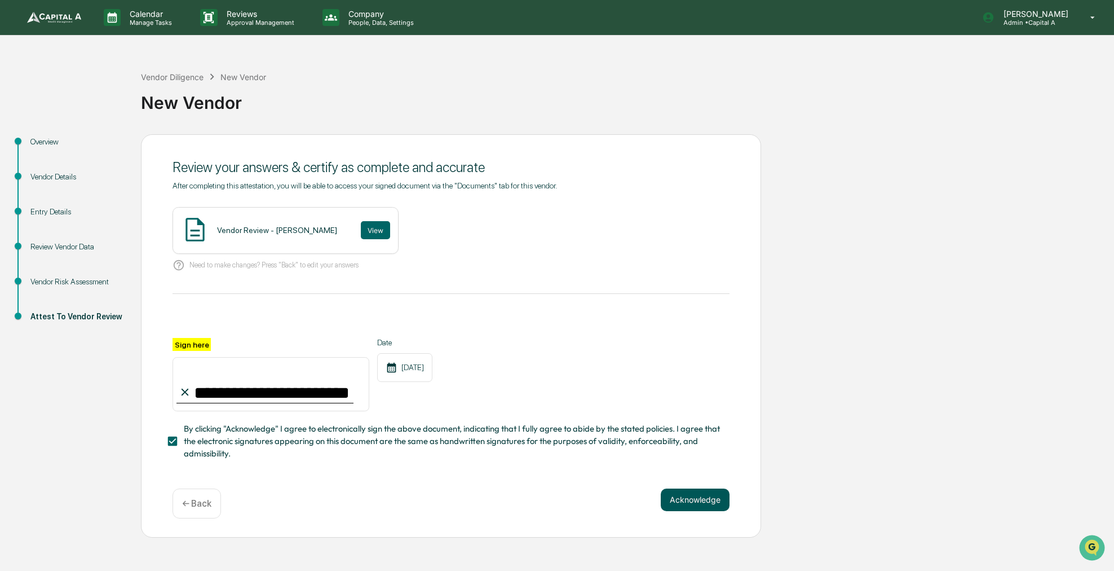
click at [705, 504] on button "Acknowledge" at bounding box center [695, 499] width 69 height 23
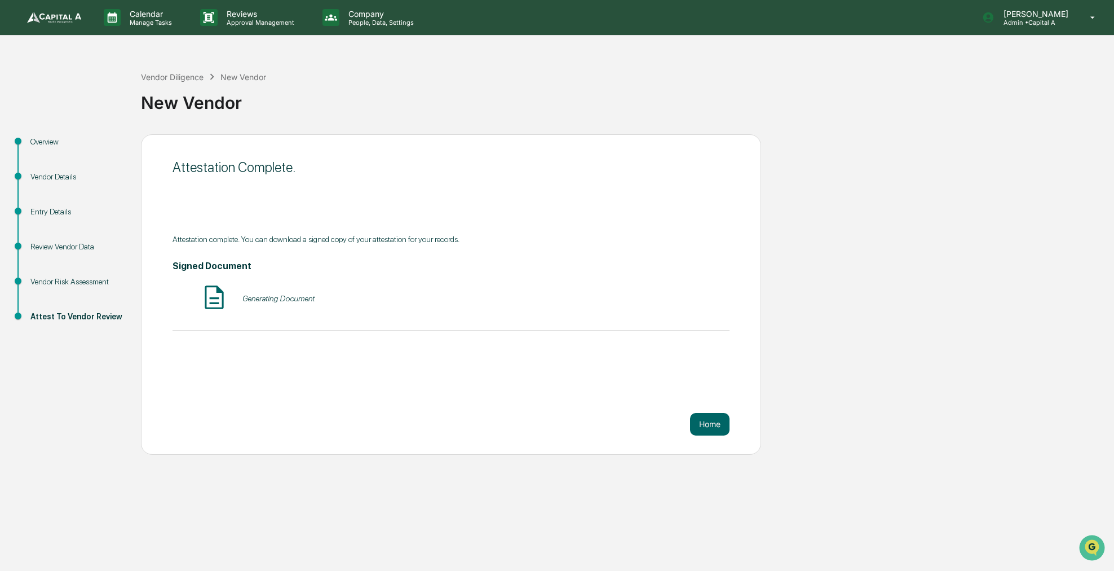
click at [66, 13] on img at bounding box center [54, 17] width 54 height 11
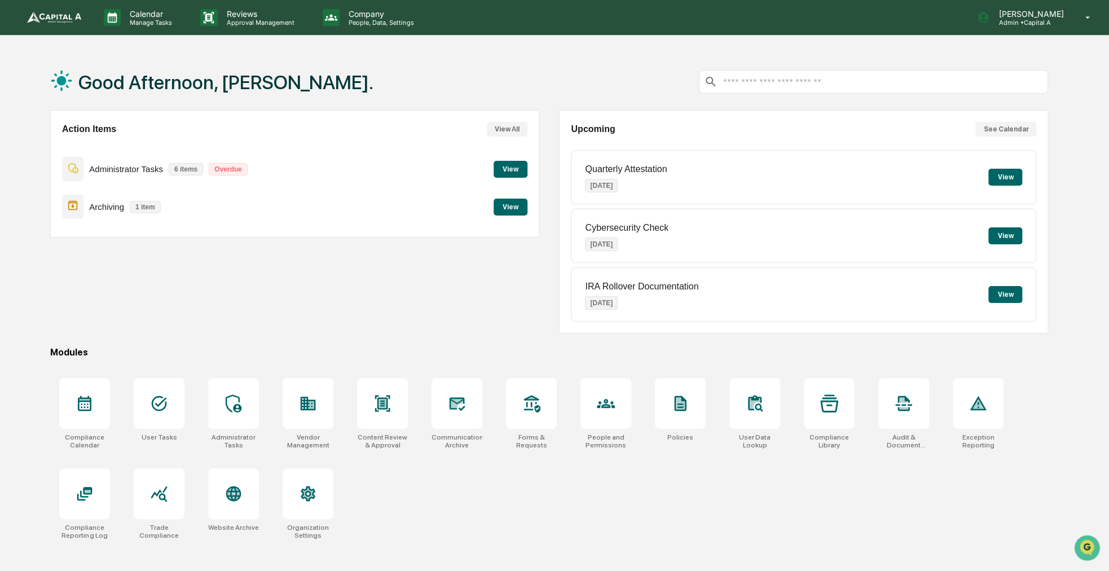
click at [513, 210] on button "View" at bounding box center [510, 206] width 34 height 17
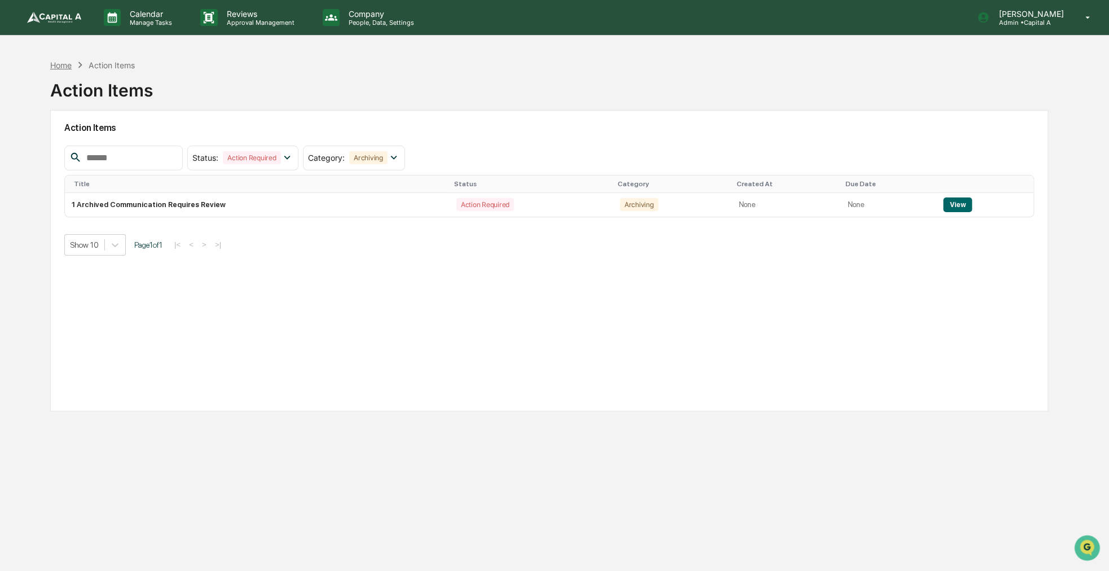
click at [58, 60] on div "Home" at bounding box center [60, 65] width 21 height 10
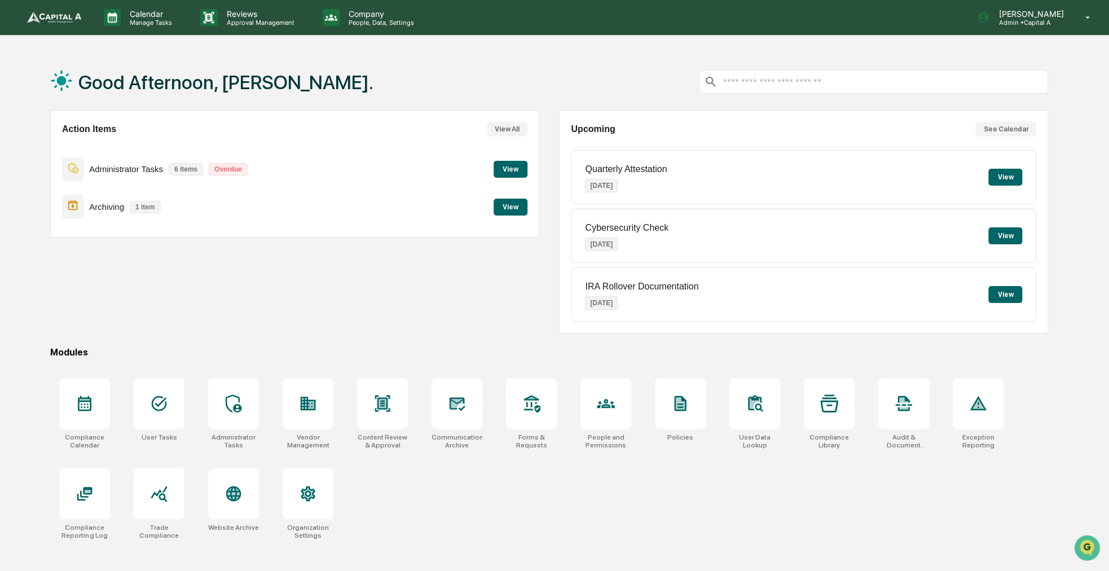
click at [329, 336] on div "Good Afternoon, [PERSON_NAME]. Action Items View All Administrator Tasks 6 item…" at bounding box center [548, 339] width 1031 height 571
click at [378, 402] on icon at bounding box center [382, 403] width 15 height 16
